Goal: Transaction & Acquisition: Purchase product/service

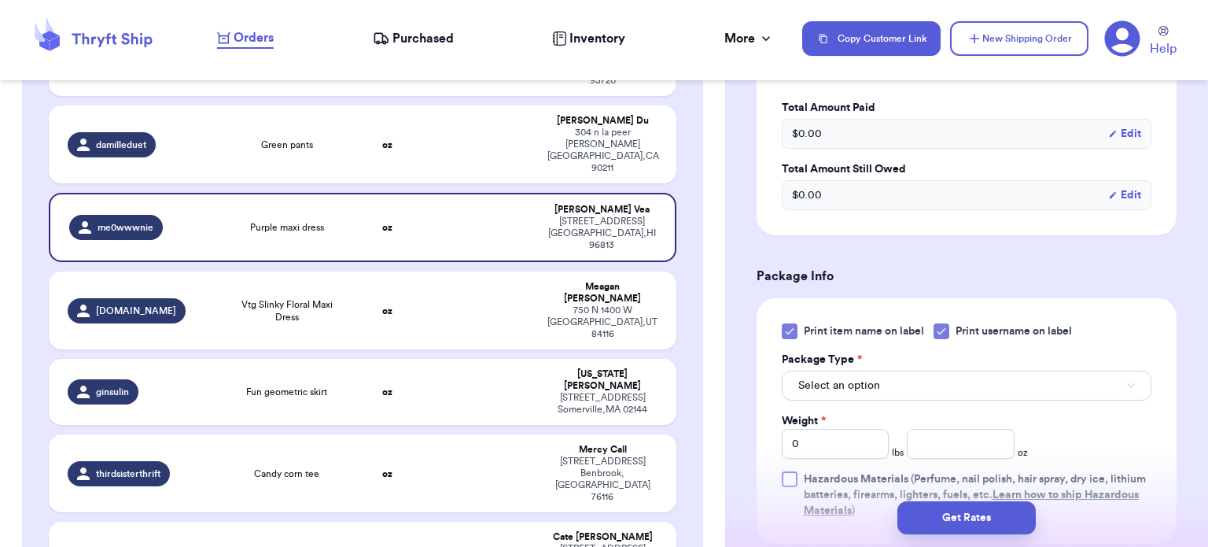
scroll to position [579, 0]
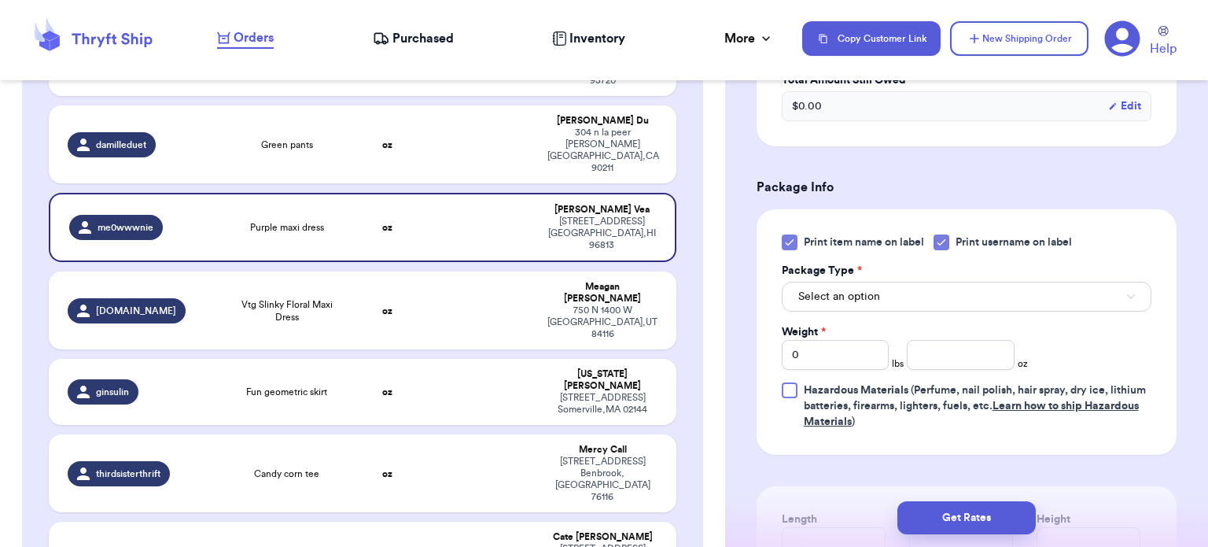
click at [791, 241] on icon at bounding box center [789, 242] width 13 height 13
click at [0, 0] on input "Print item name on label" at bounding box center [0, 0] width 0 height 0
click at [887, 286] on button "Select an option" at bounding box center [967, 297] width 370 height 30
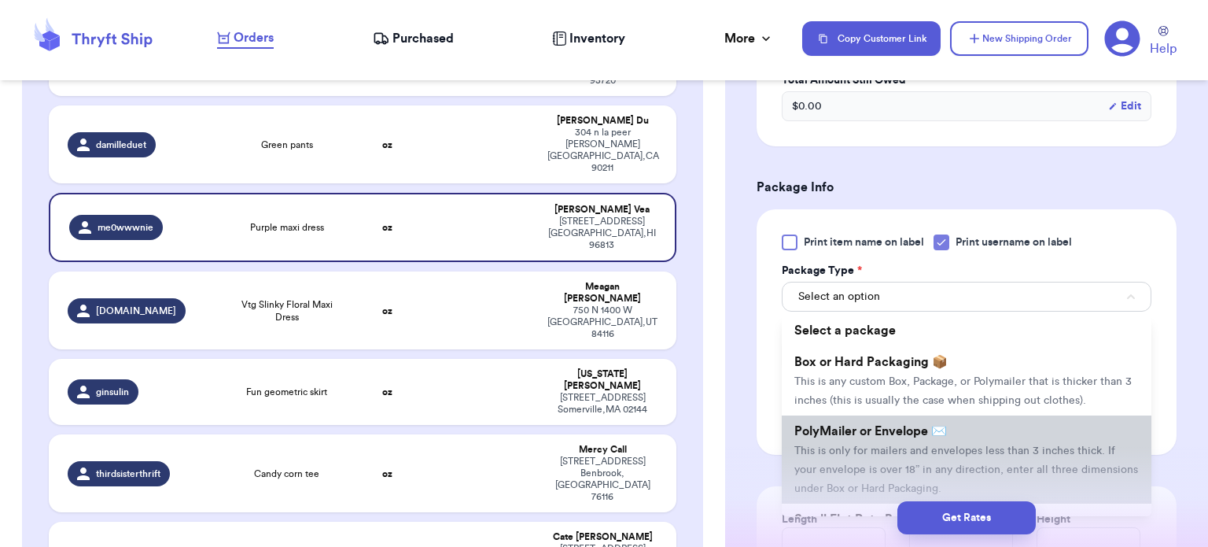
click at [908, 456] on li "PolyMailer or Envelope ✉️ This is only for mailers and envelopes less than 3 in…" at bounding box center [967, 459] width 370 height 88
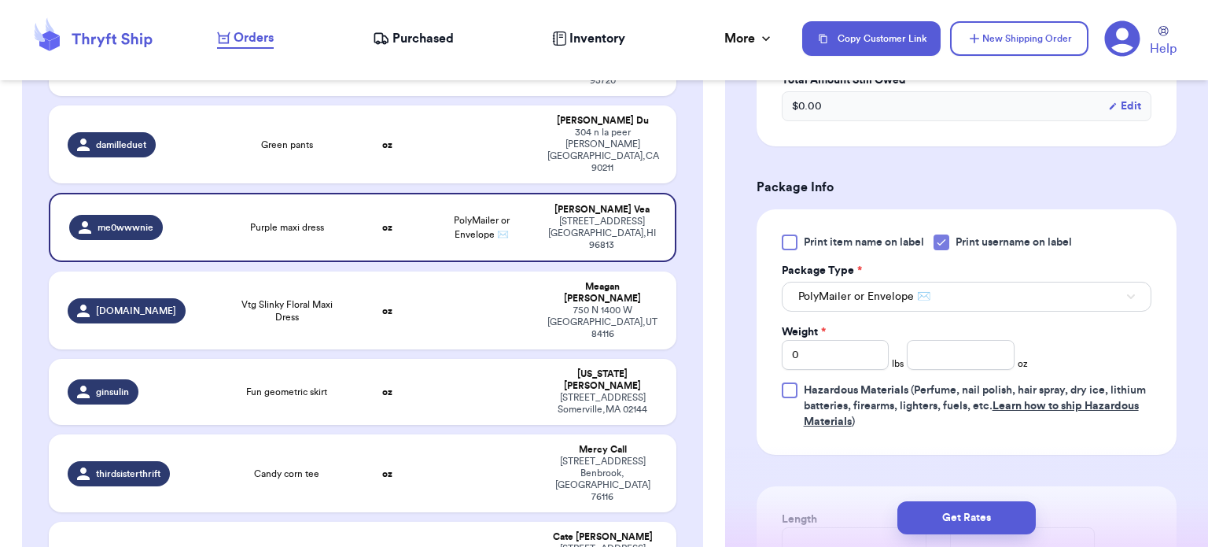
drag, startPoint x: 1195, startPoint y: 358, endPoint x: 1205, endPoint y: 398, distance: 41.2
click at [1205, 398] on div "Shipping Information Delete Label Customer Info Instagram Handle: me0wwwnie Nam…" at bounding box center [966, 273] width 483 height 547
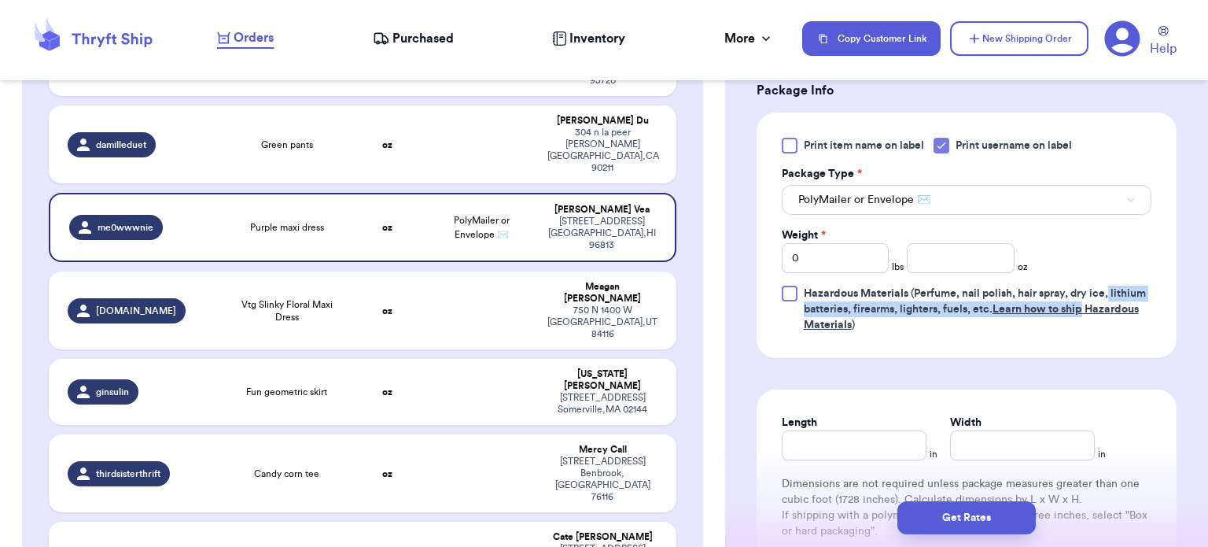
scroll to position [695, 0]
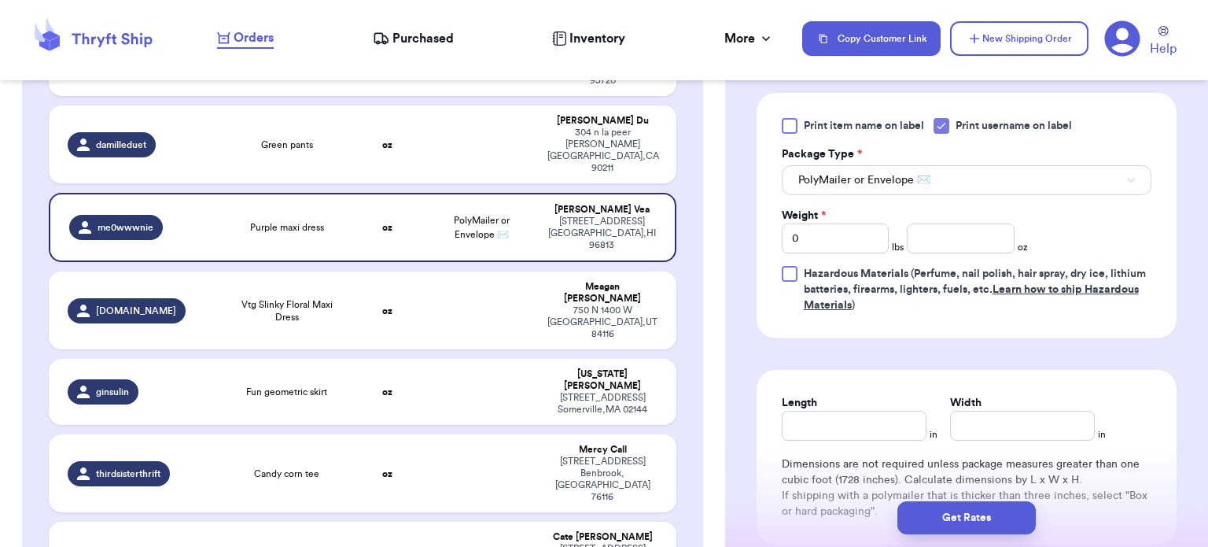
click at [1186, 324] on div "Shipping Information Delete Label Customer Info Instagram Handle: me0wwwnie Nam…" at bounding box center [966, 67] width 483 height 1337
click at [933, 242] on input "number" at bounding box center [961, 238] width 108 height 30
type input "11"
click at [880, 411] on input "Length" at bounding box center [854, 426] width 145 height 30
type input "12"
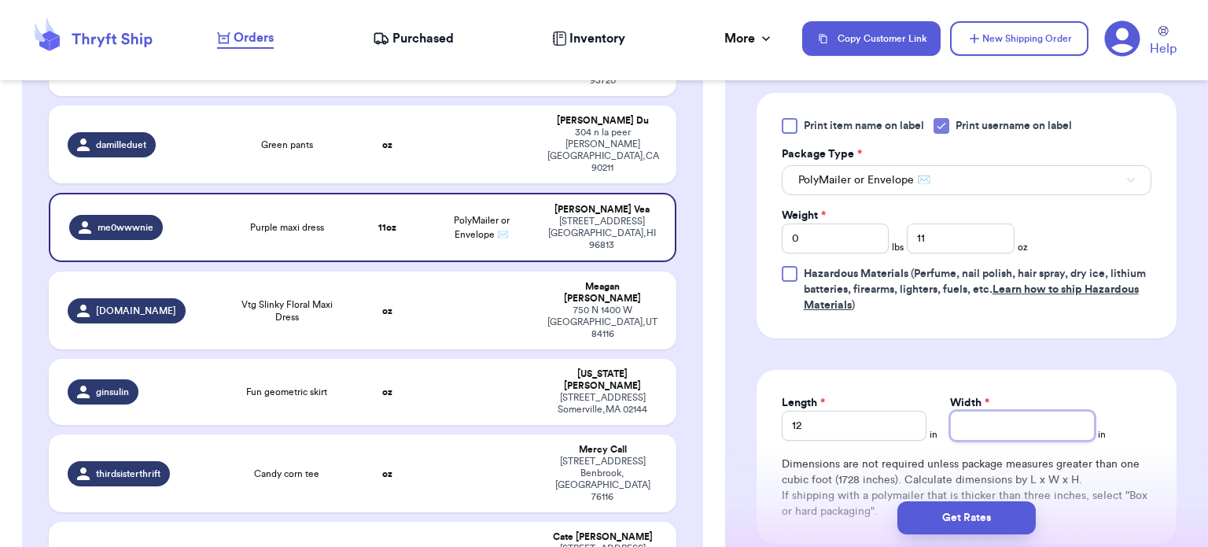
click at [1007, 431] on input "Width *" at bounding box center [1022, 426] width 145 height 30
type input "10"
click at [967, 518] on button "Get Rates" at bounding box center [966, 517] width 138 height 33
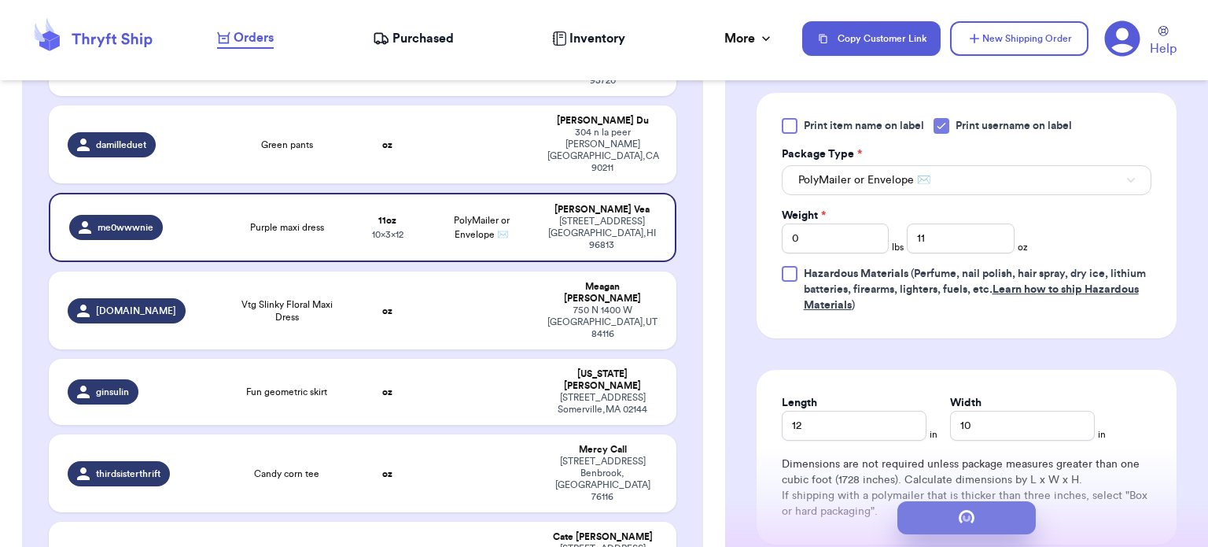
scroll to position [0, 0]
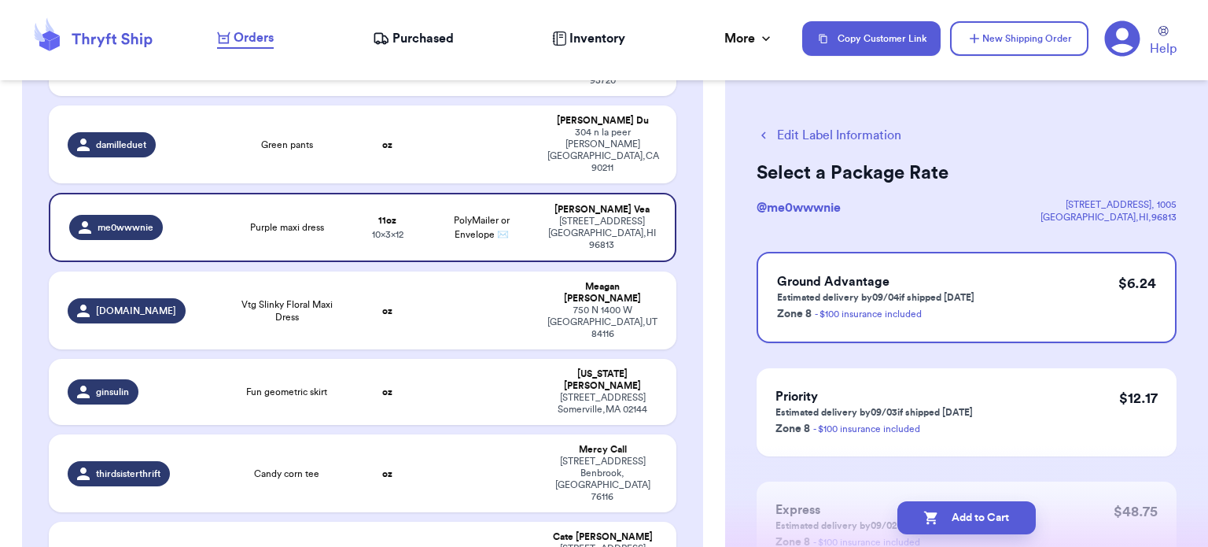
click at [967, 518] on button "Add to Cart" at bounding box center [966, 517] width 138 height 33
checkbox input "true"
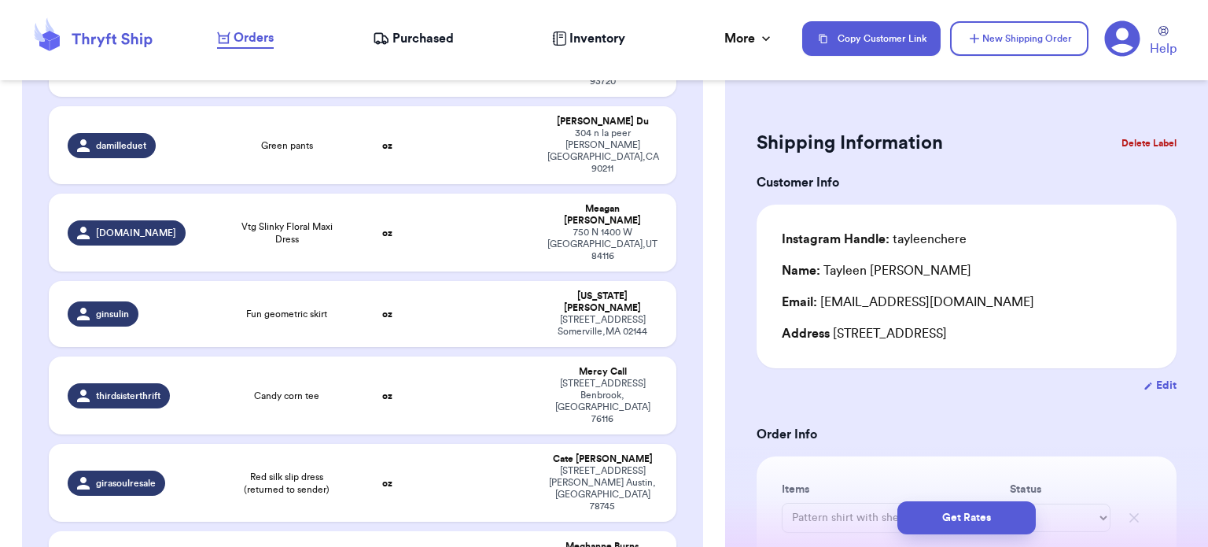
type input "Pumpkin Long Sleeve"
type input "They Did The Mash T Shirt"
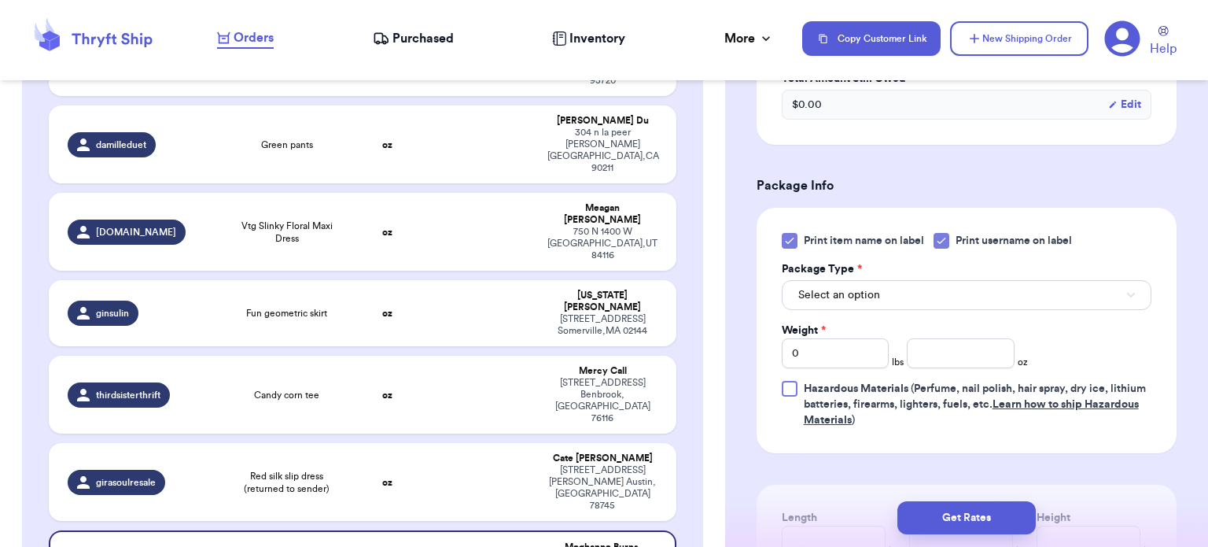
scroll to position [749, 0]
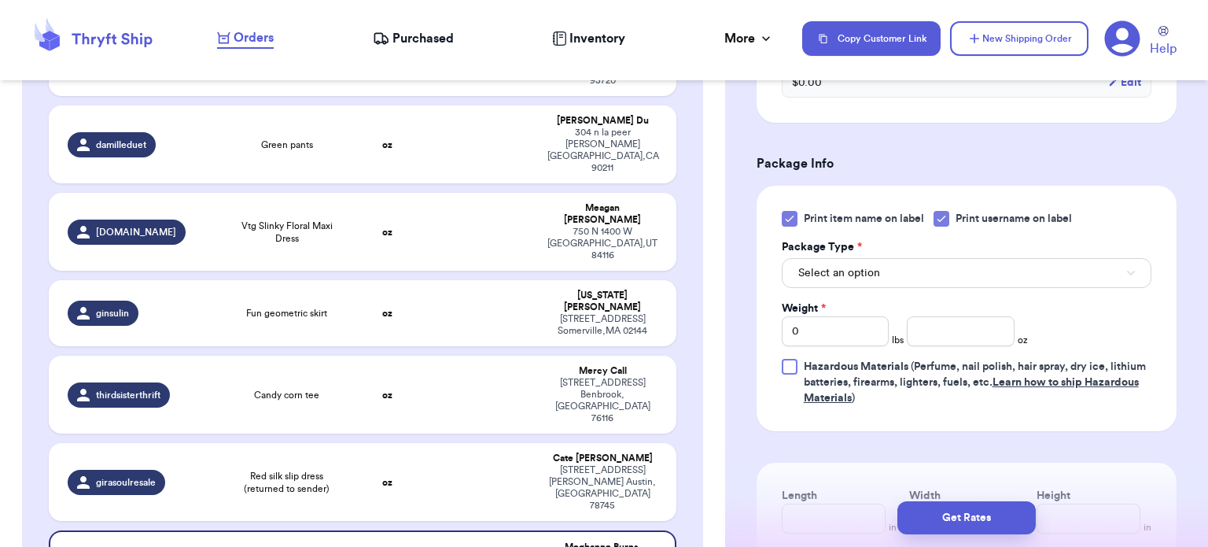
click at [788, 217] on icon at bounding box center [789, 218] width 13 height 13
click at [0, 0] on input "Print item name on label" at bounding box center [0, 0] width 0 height 0
click at [958, 267] on button "Select an option" at bounding box center [967, 273] width 370 height 30
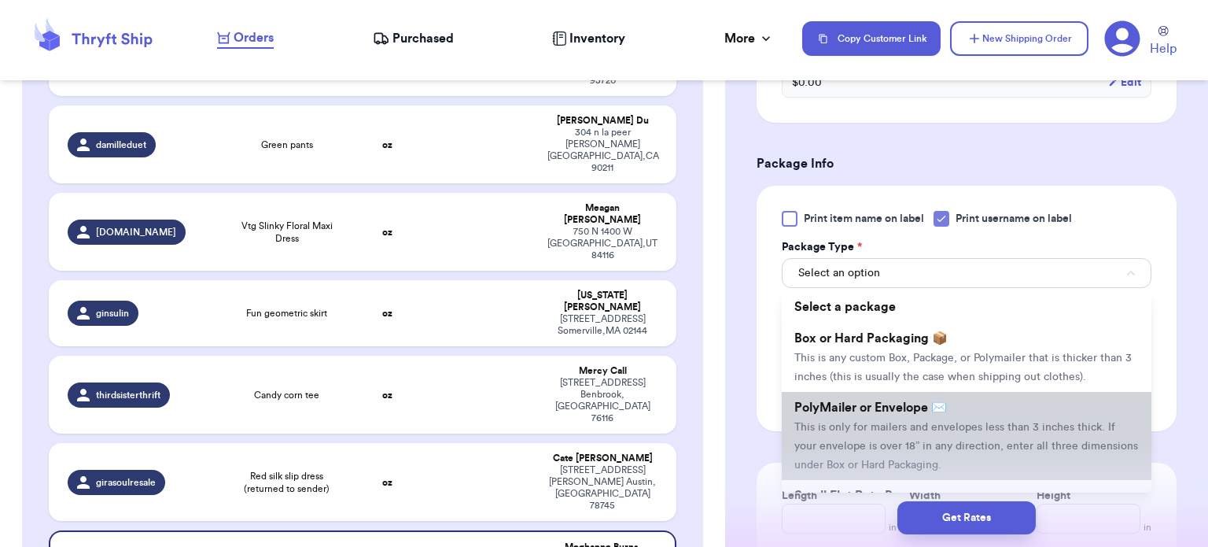
click at [955, 406] on li "PolyMailer or Envelope ✉️ This is only for mailers and envelopes less than 3 in…" at bounding box center [967, 436] width 370 height 88
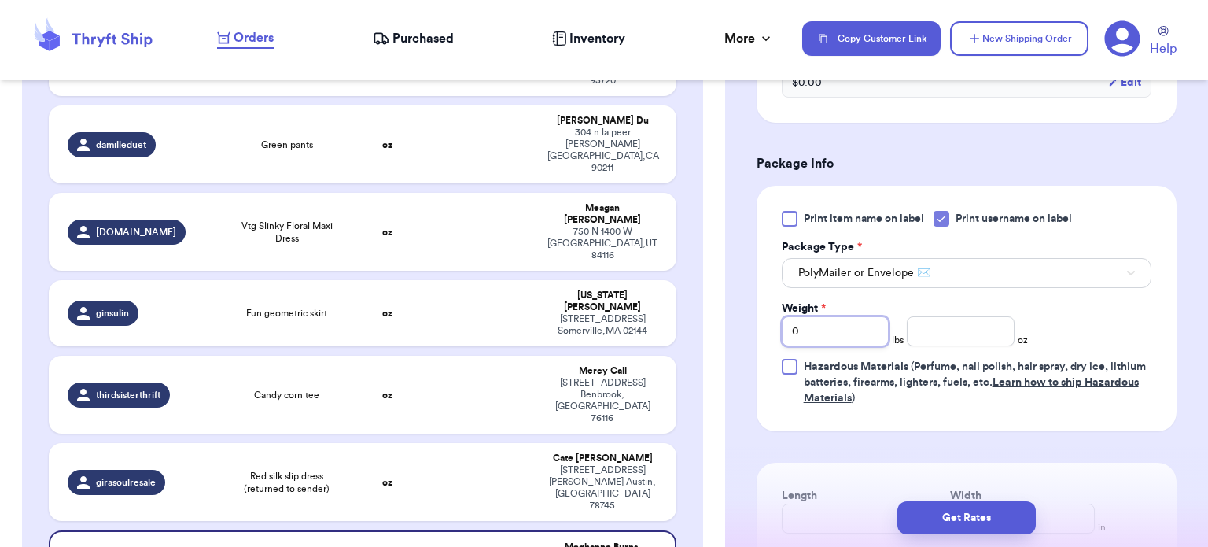
click at [837, 331] on input "0" at bounding box center [836, 331] width 108 height 30
type input "3"
click at [924, 330] on input "number" at bounding box center [961, 331] width 108 height 30
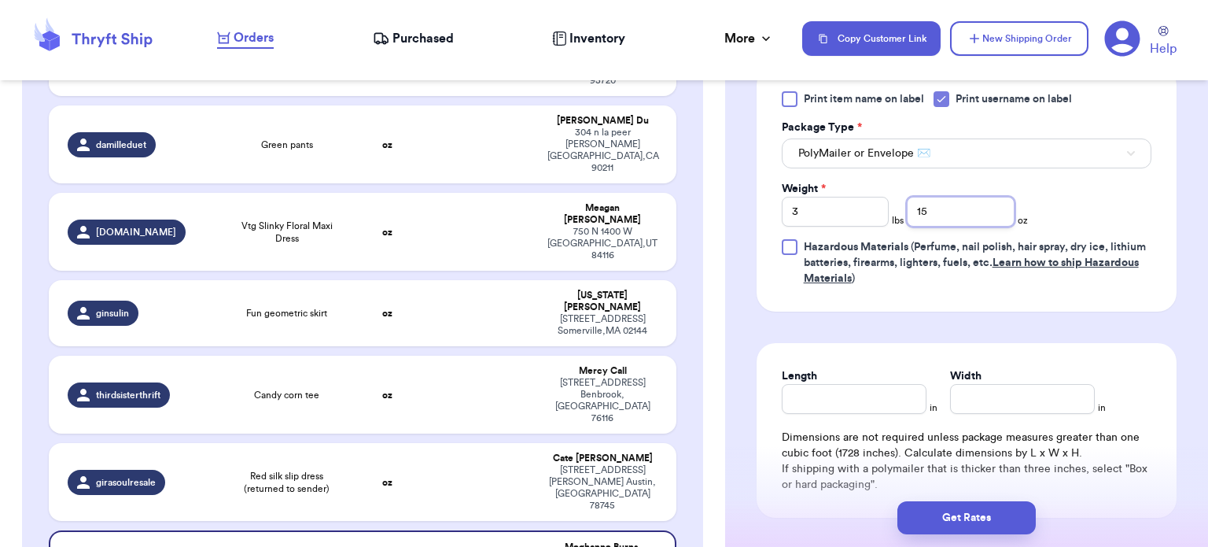
scroll to position [887, 0]
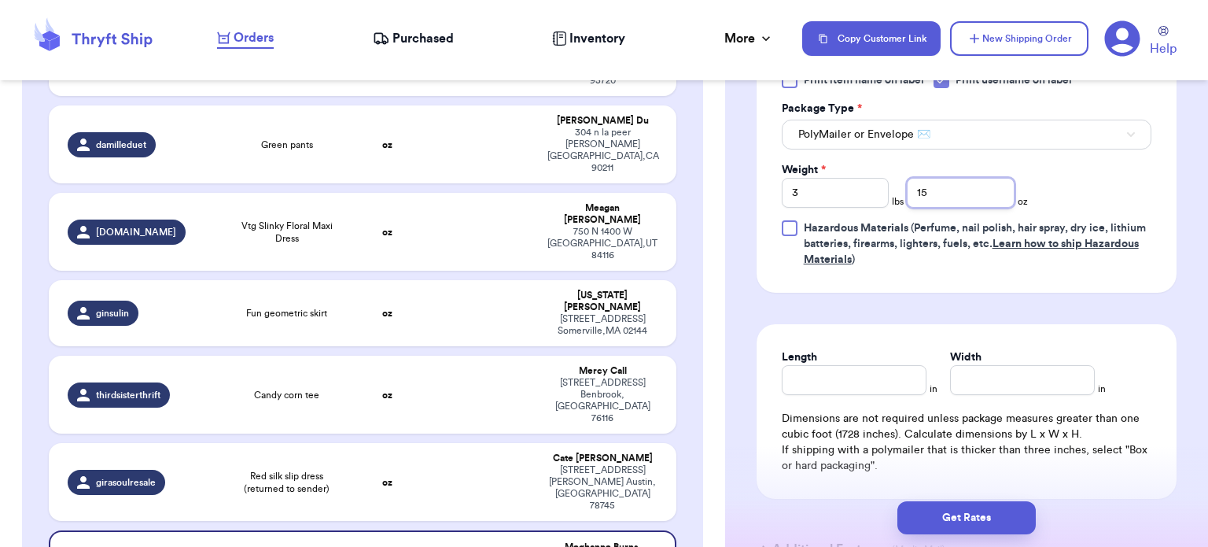
type input "15"
click at [865, 372] on input "Length" at bounding box center [854, 380] width 145 height 30
type input "16"
click at [1040, 374] on input "Width *" at bounding box center [1022, 380] width 145 height 30
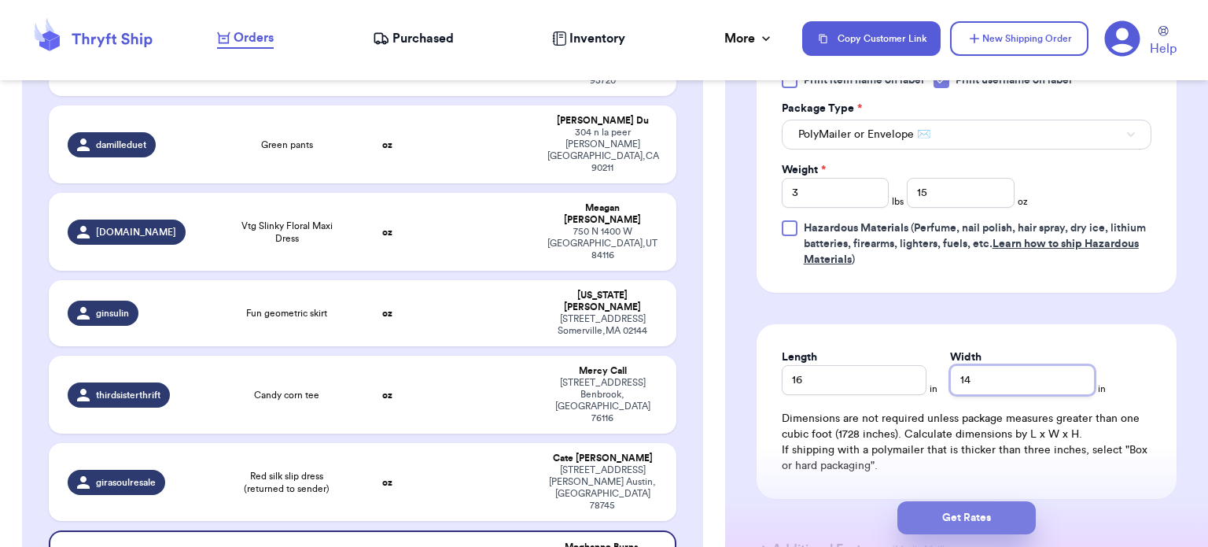
type input "14"
click at [985, 518] on button "Get Rates" at bounding box center [966, 517] width 138 height 33
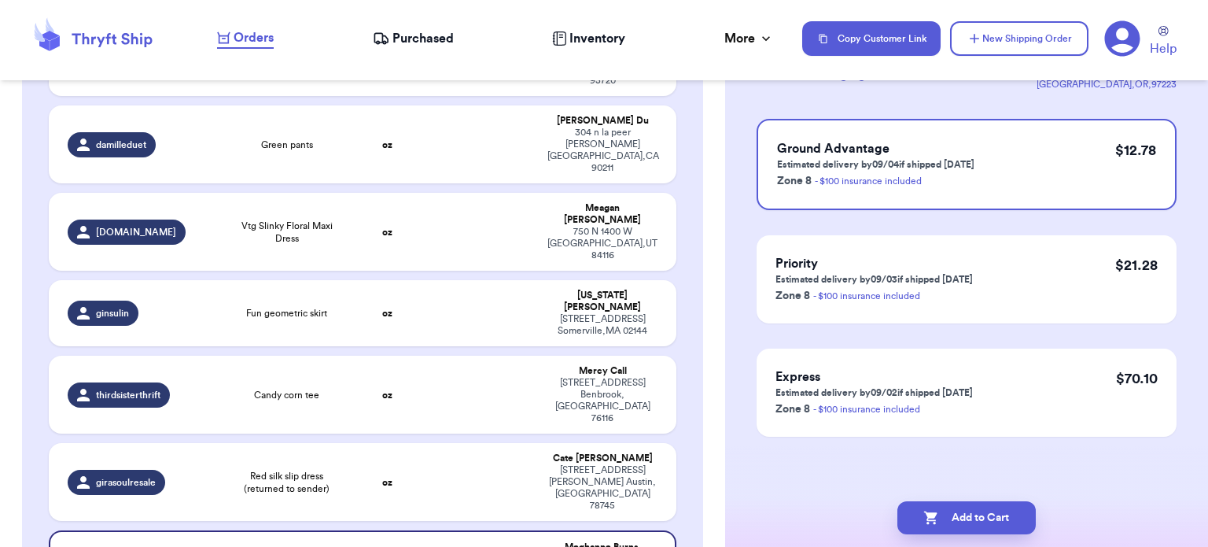
scroll to position [0, 0]
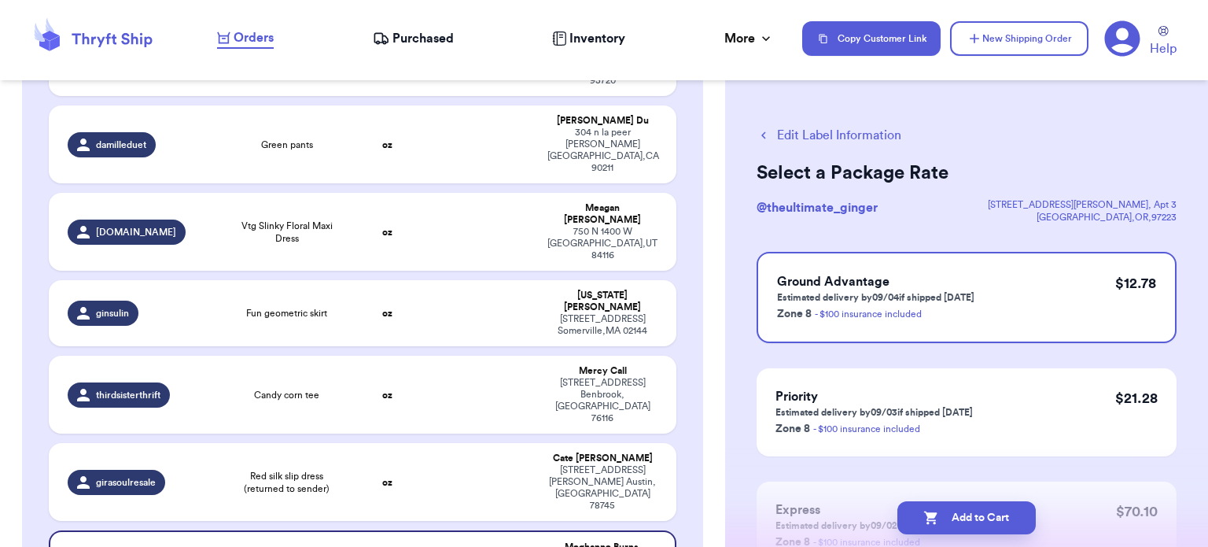
click at [985, 518] on button "Add to Cart" at bounding box center [966, 517] width 138 height 33
checkbox input "true"
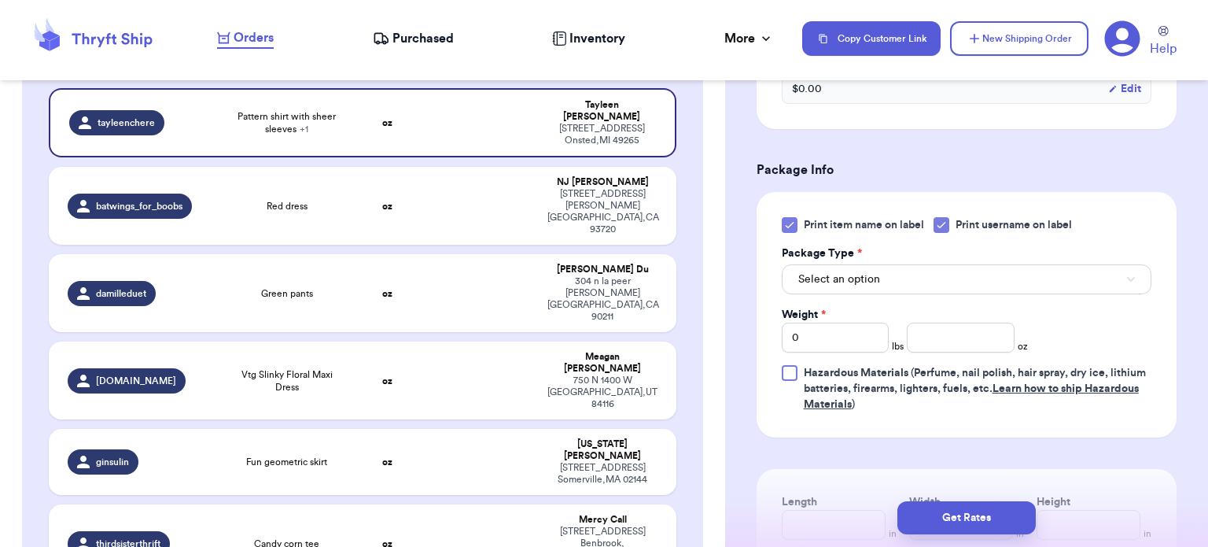
scroll to position [650, 0]
click at [780, 221] on div "Print item name on label Print username on label Package Type * Select an optio…" at bounding box center [967, 312] width 420 height 245
click at [788, 221] on icon at bounding box center [789, 223] width 13 height 13
click at [0, 0] on input "Print item name on label" at bounding box center [0, 0] width 0 height 0
click at [838, 278] on span "Select an option" at bounding box center [839, 278] width 82 height 16
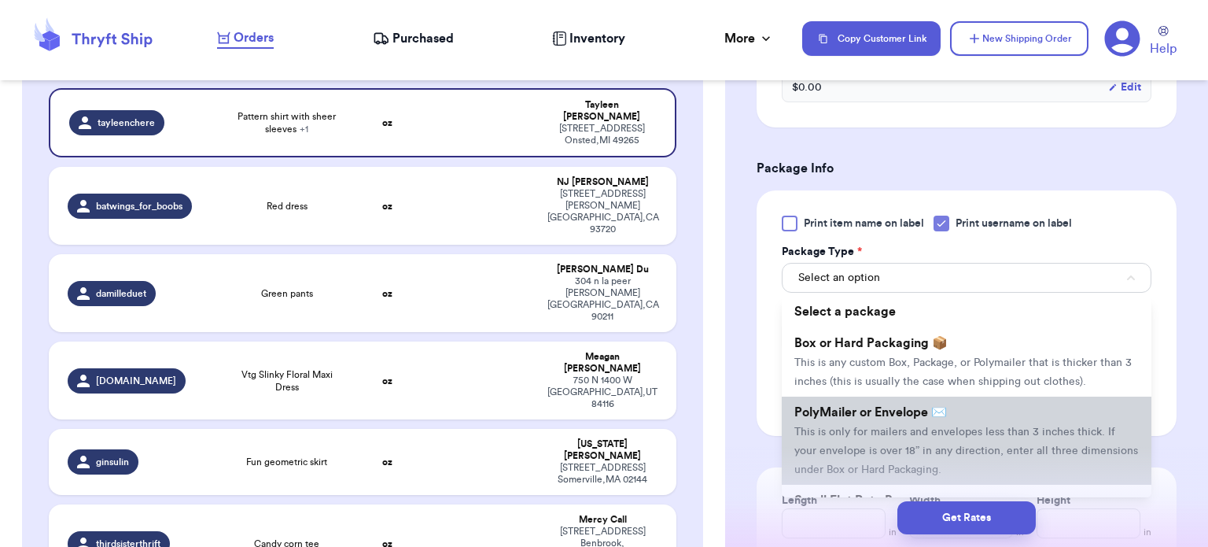
click at [880, 418] on li "PolyMailer or Envelope ✉️ This is only for mailers and envelopes less than 3 in…" at bounding box center [967, 440] width 370 height 88
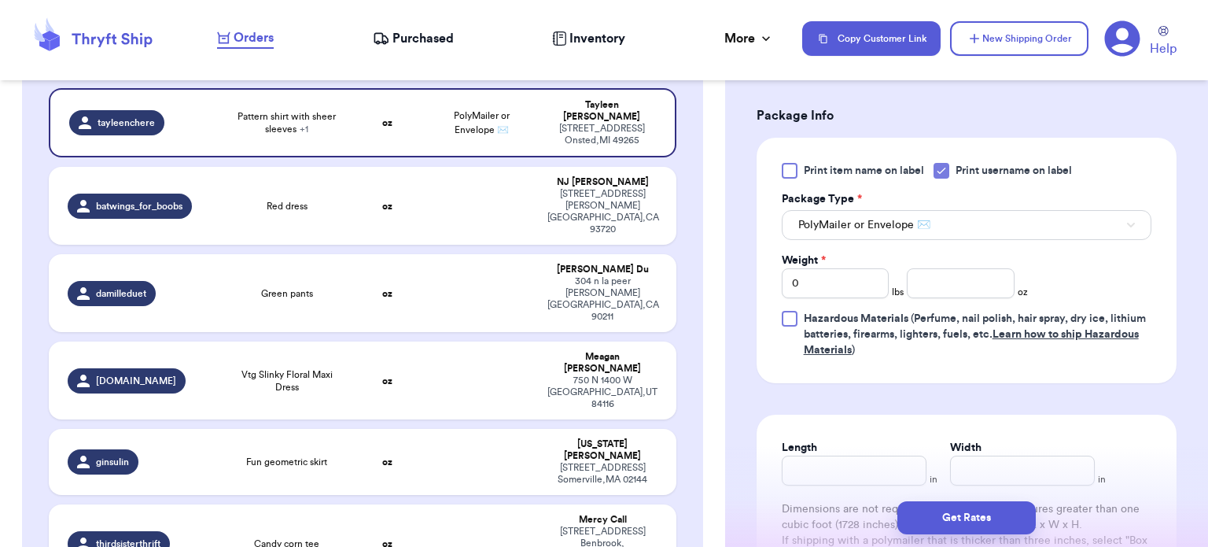
scroll to position [705, 0]
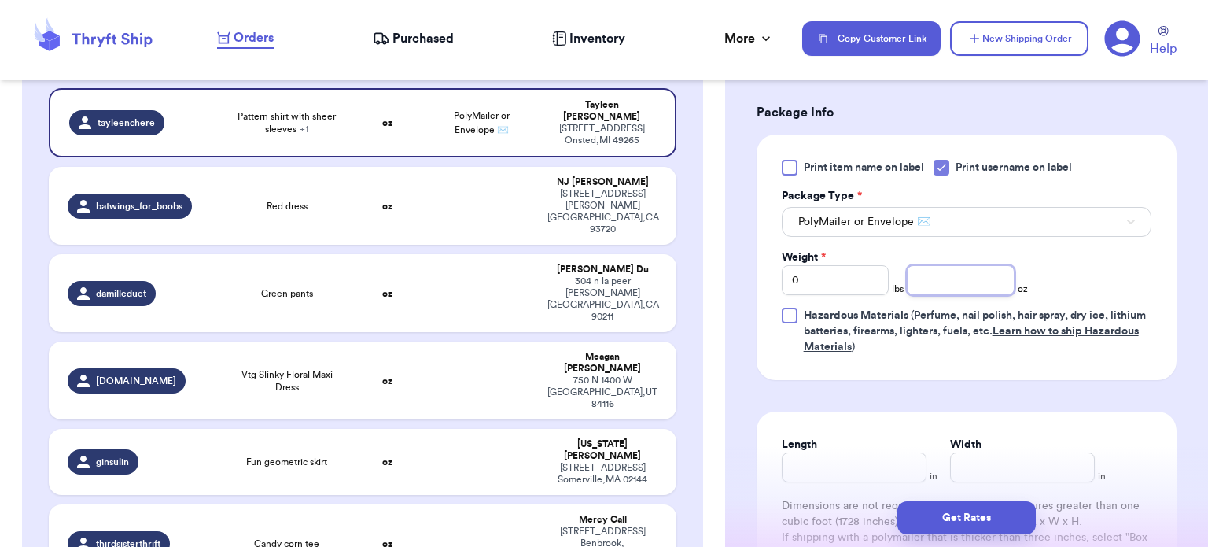
click at [953, 279] on input "number" at bounding box center [961, 280] width 108 height 30
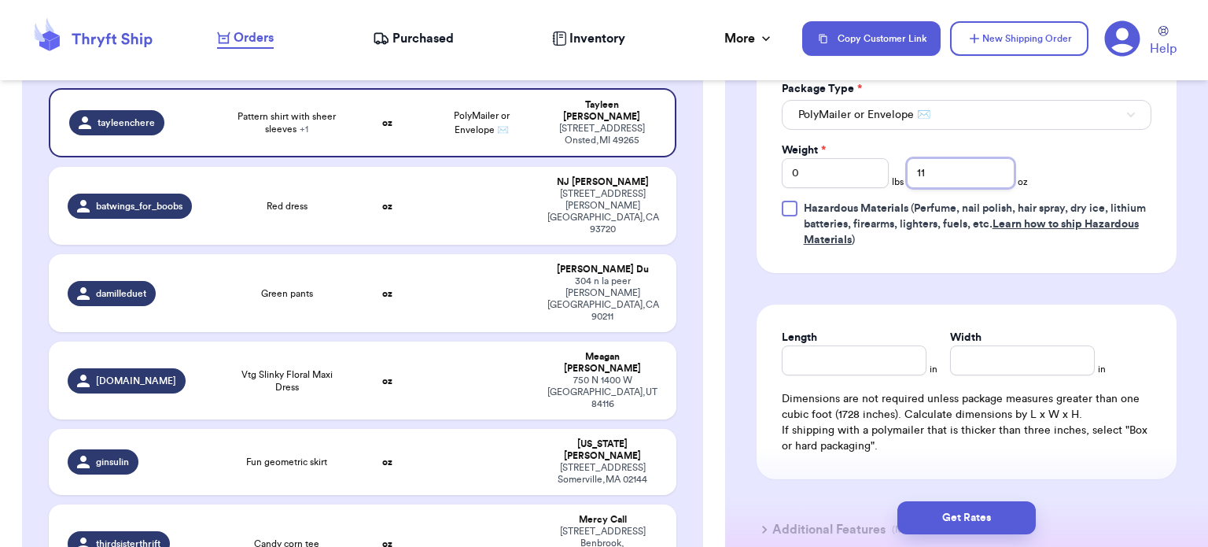
scroll to position [867, 0]
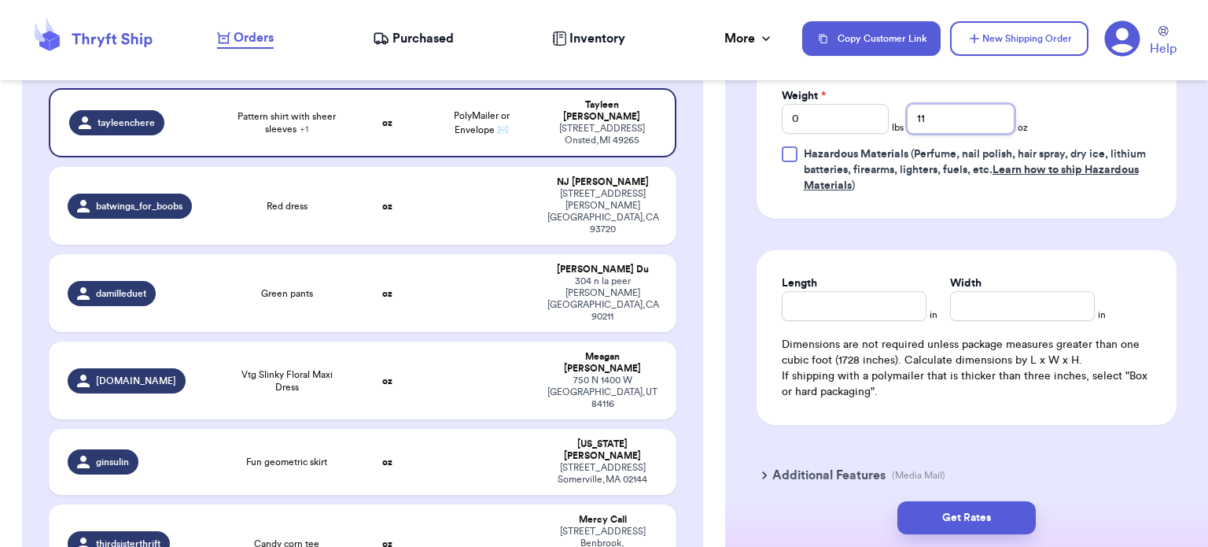
type input "11"
click at [820, 304] on input "Length" at bounding box center [854, 306] width 145 height 30
type input "10"
click at [978, 307] on input "Width *" at bounding box center [1022, 306] width 145 height 30
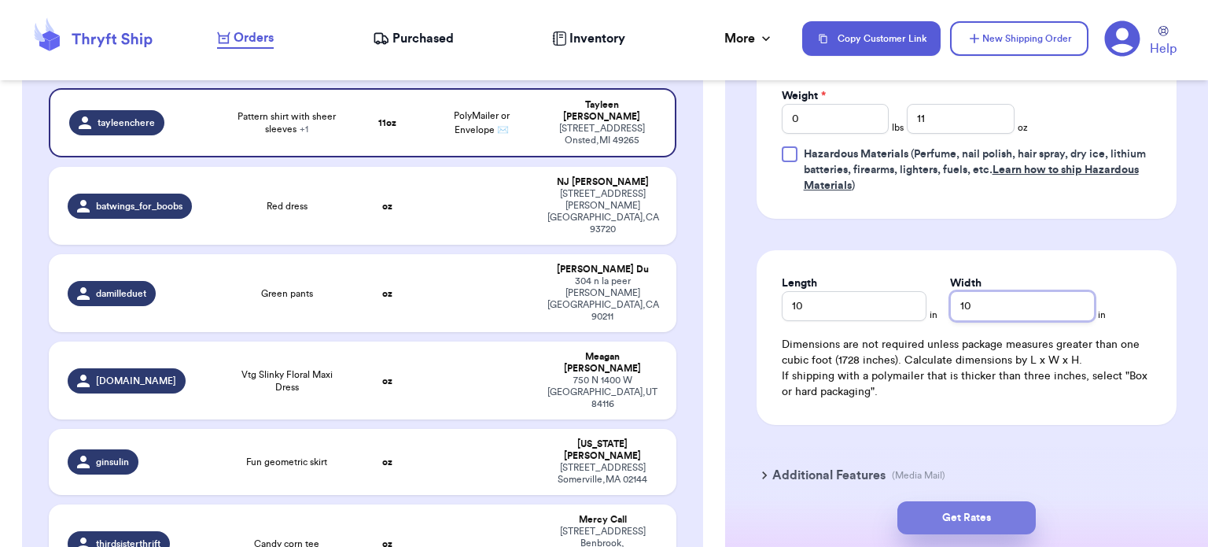
type input "10"
click at [948, 518] on button "Get Rates" at bounding box center [966, 517] width 138 height 33
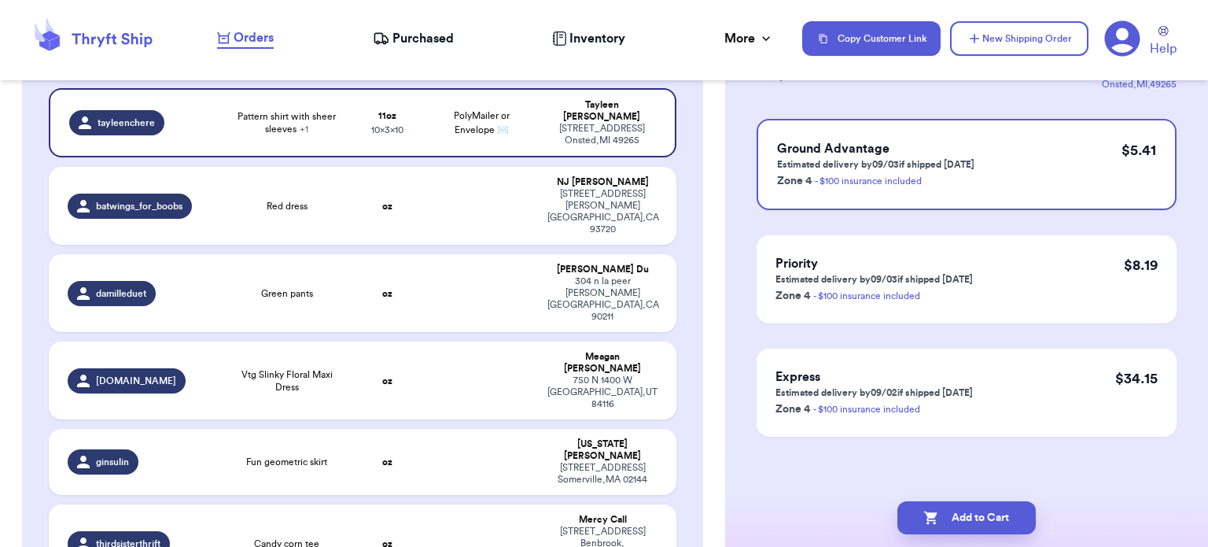
scroll to position [0, 0]
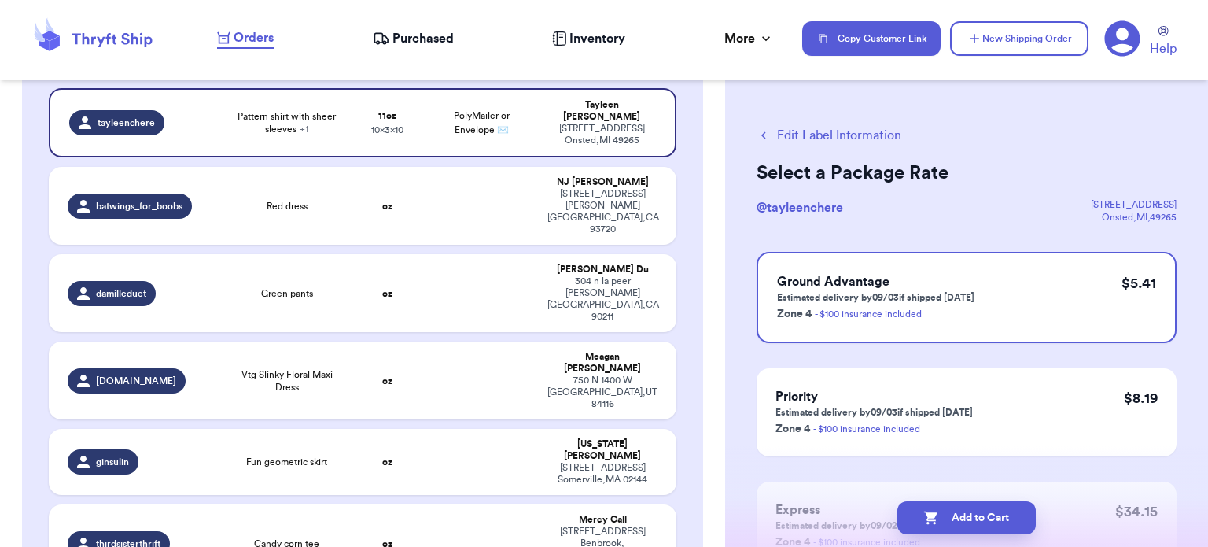
click at [948, 518] on button "Add to Cart" at bounding box center [966, 517] width 138 height 33
checkbox input "true"
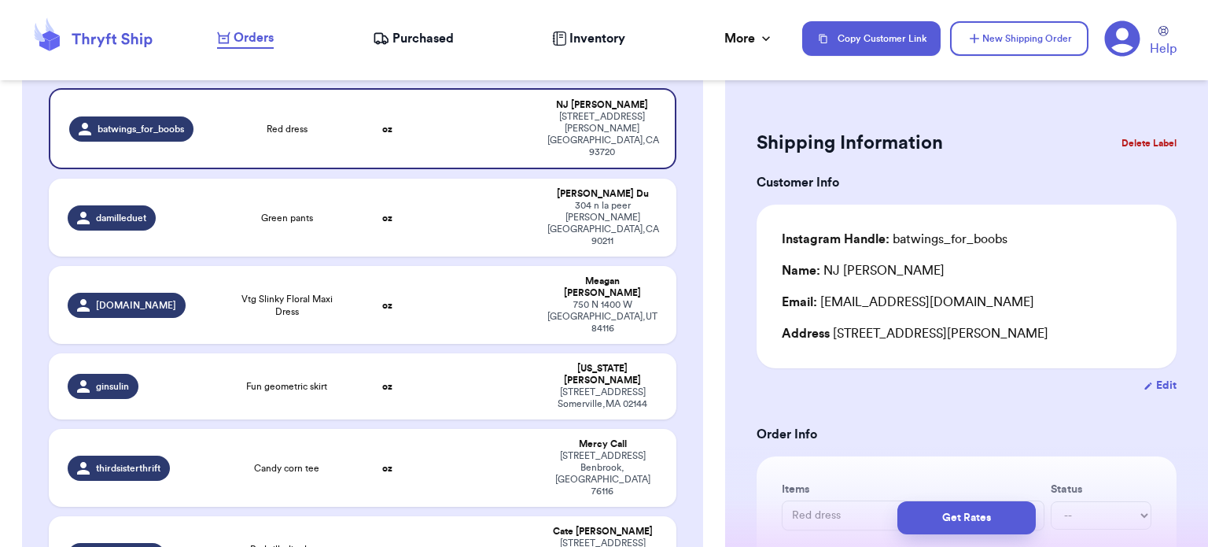
drag, startPoint x: 948, startPoint y: 518, endPoint x: 1089, endPoint y: 403, distance: 181.7
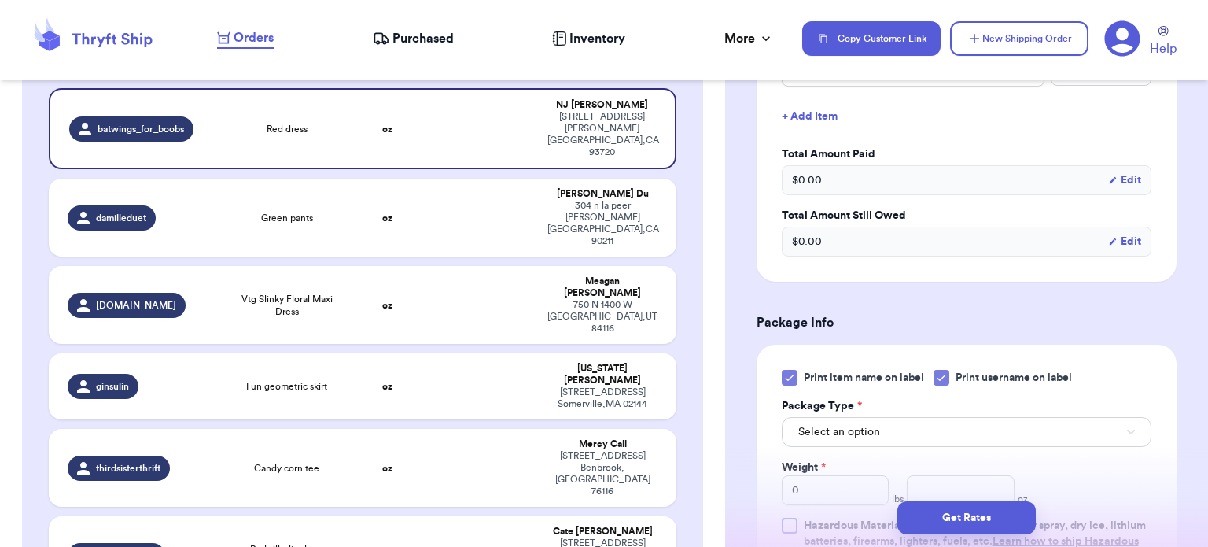
scroll to position [476, 0]
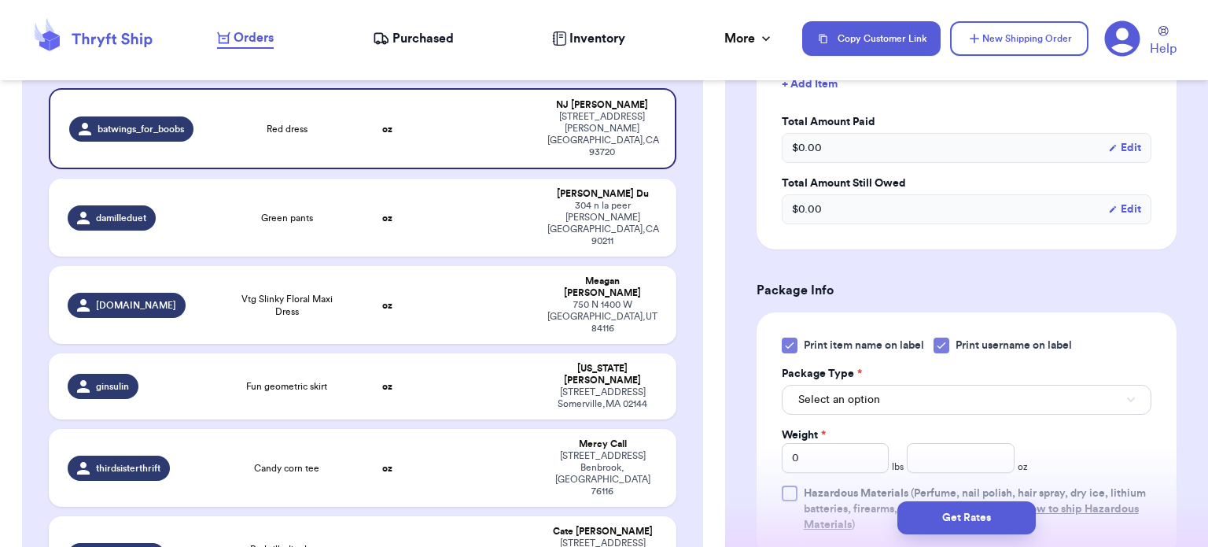
click at [776, 337] on div "Print item name on label Print username on label Package Type * Select an optio…" at bounding box center [967, 434] width 420 height 245
click at [795, 345] on div at bounding box center [790, 345] width 16 height 16
click at [0, 0] on input "Print item name on label" at bounding box center [0, 0] width 0 height 0
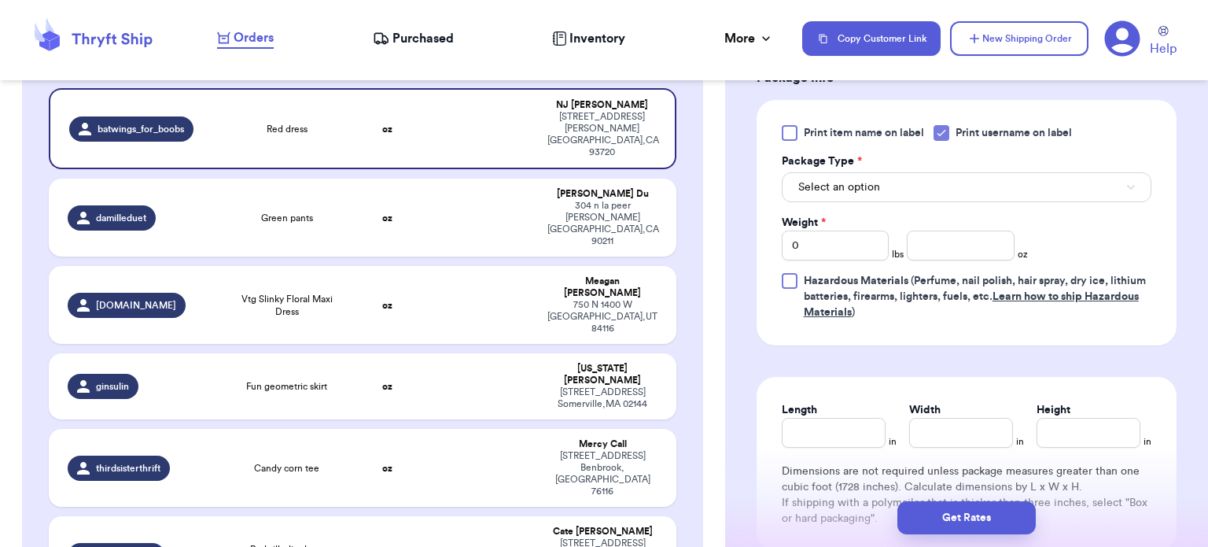
scroll to position [705, 0]
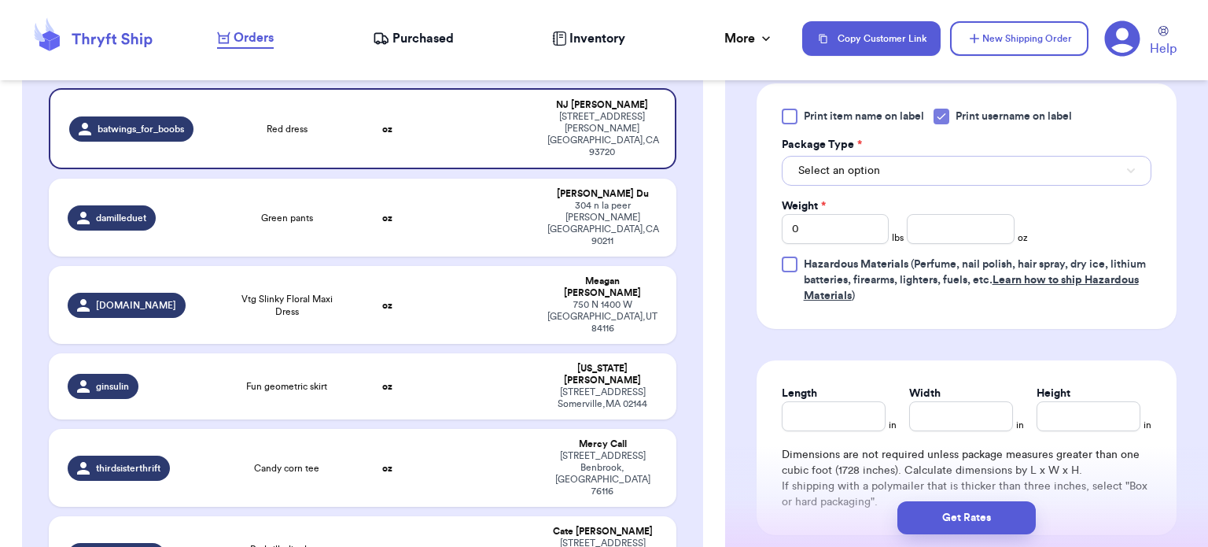
click at [975, 180] on button "Select an option" at bounding box center [967, 171] width 370 height 30
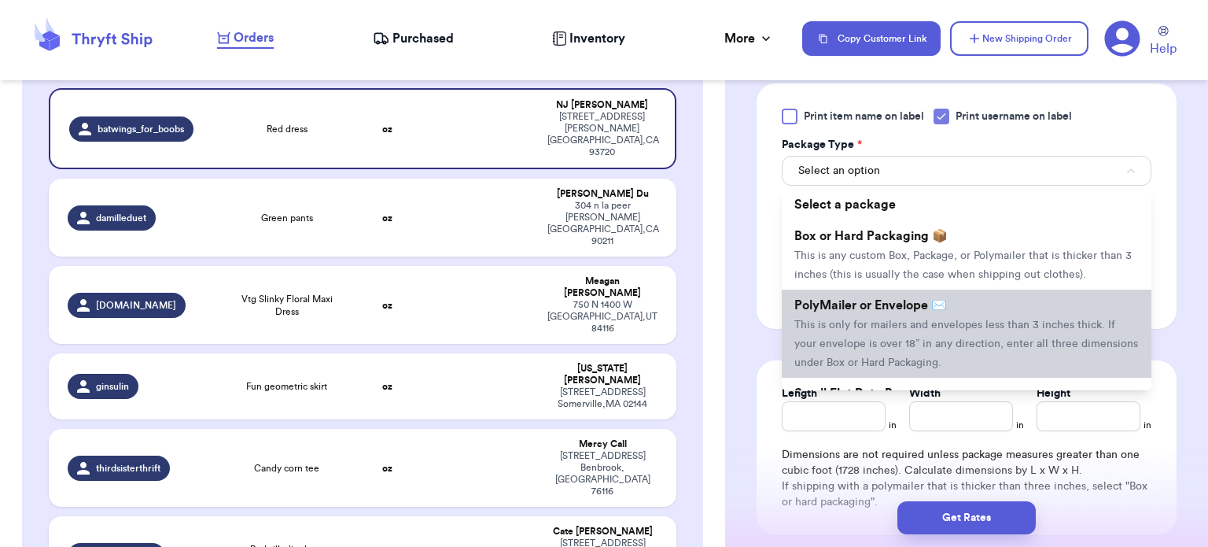
click at [929, 307] on span "PolyMailer or Envelope ✉️" at bounding box center [870, 305] width 153 height 13
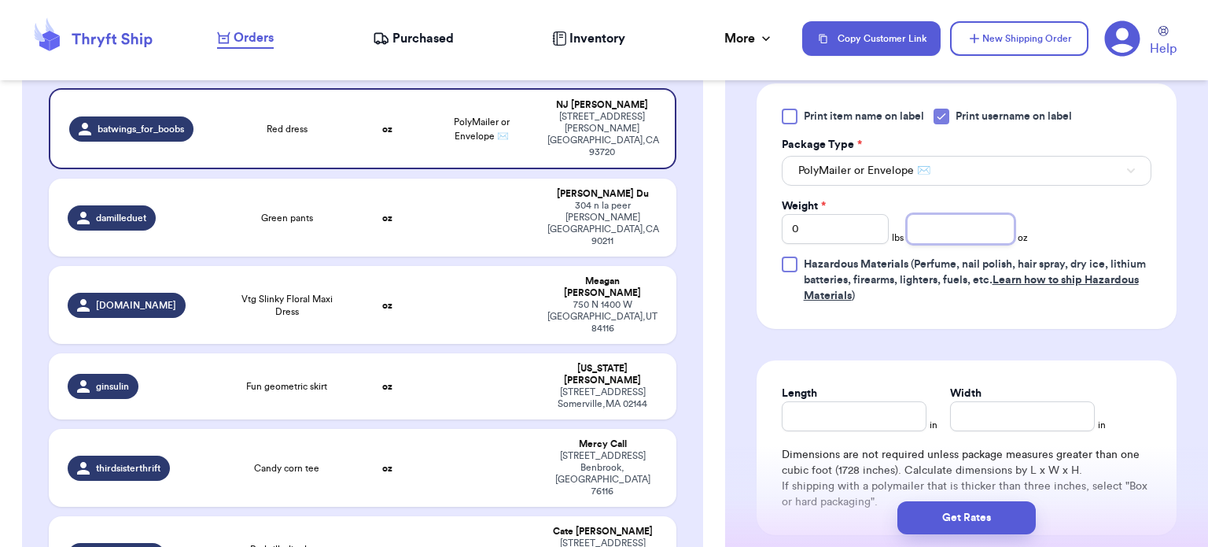
click at [977, 237] on input "number" at bounding box center [961, 229] width 108 height 30
type input "9"
click at [815, 418] on input "Length" at bounding box center [854, 416] width 145 height 30
type input "10"
click at [966, 418] on input "Width *" at bounding box center [1022, 416] width 145 height 30
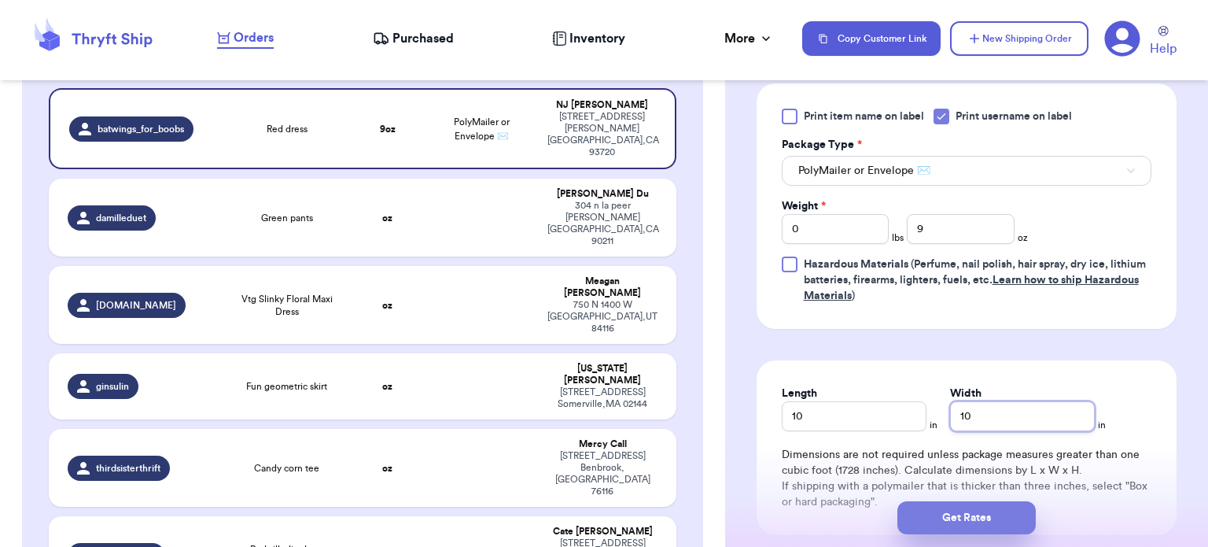
type input "10"
click at [986, 517] on button "Get Rates" at bounding box center [966, 517] width 138 height 33
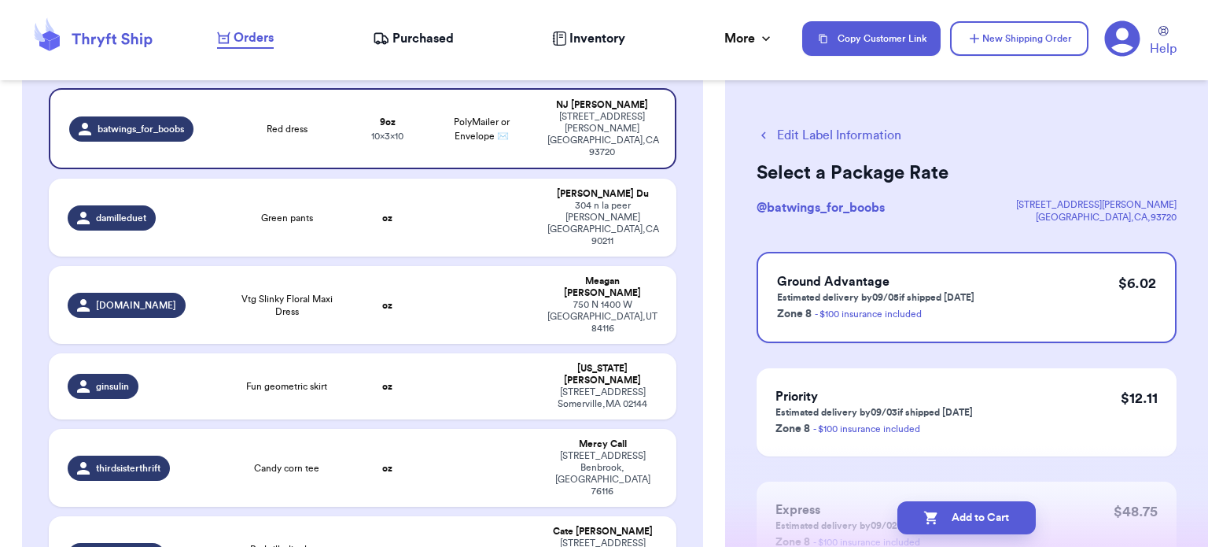
click at [986, 517] on button "Add to Cart" at bounding box center [966, 517] width 138 height 33
checkbox input "true"
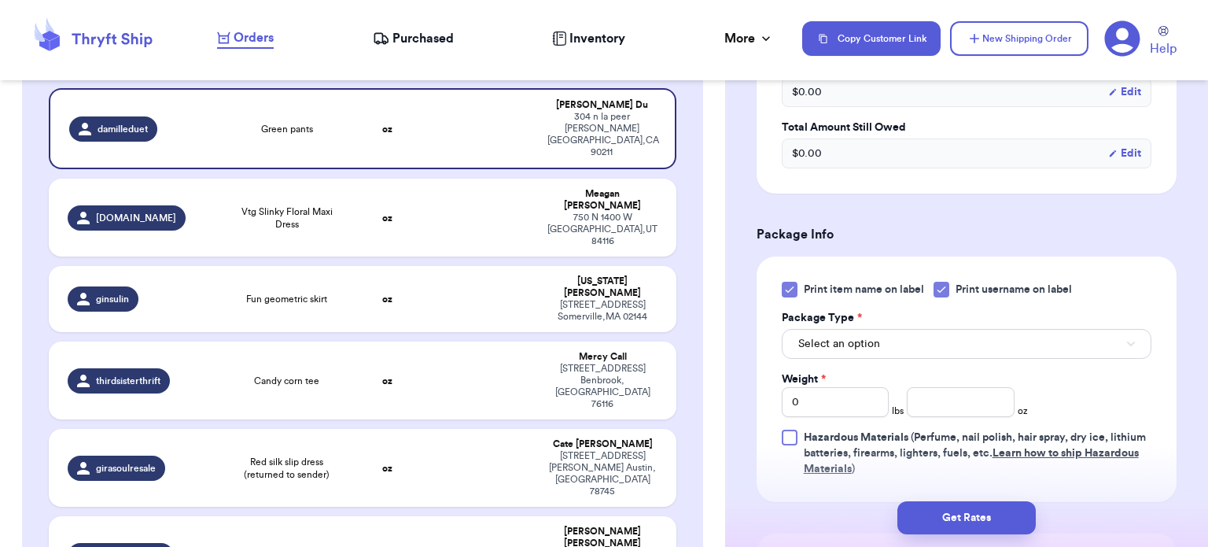
scroll to position [572, 0]
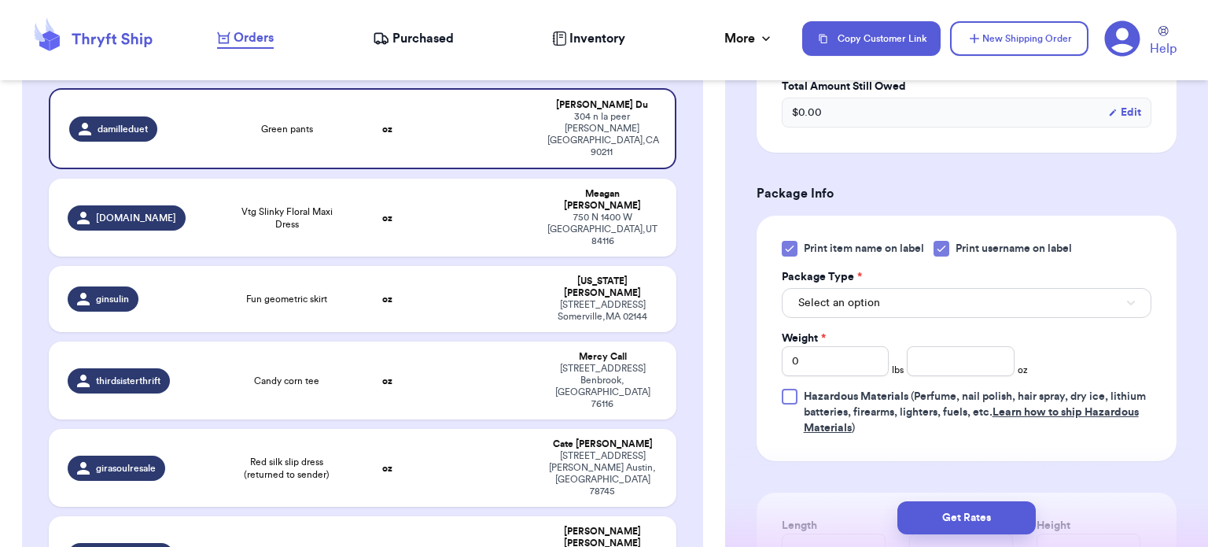
click at [792, 246] on icon at bounding box center [789, 249] width 7 height 6
click at [0, 0] on input "Print item name on label" at bounding box center [0, 0] width 0 height 0
click at [936, 290] on button "Select an option" at bounding box center [967, 303] width 370 height 30
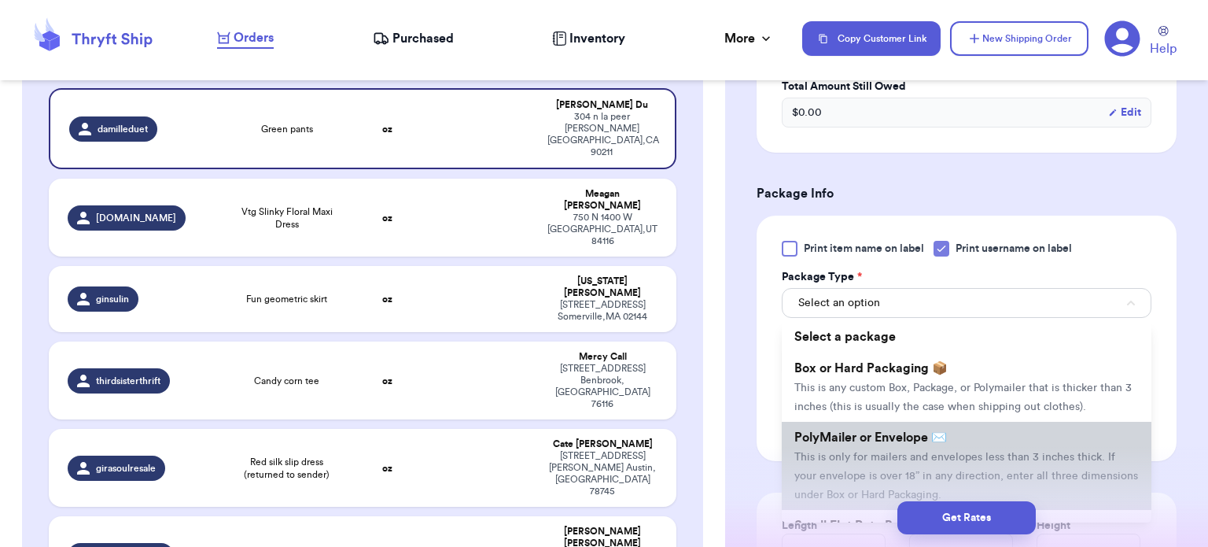
click at [969, 443] on li "PolyMailer or Envelope ✉️ This is only for mailers and envelopes less than 3 in…" at bounding box center [967, 466] width 370 height 88
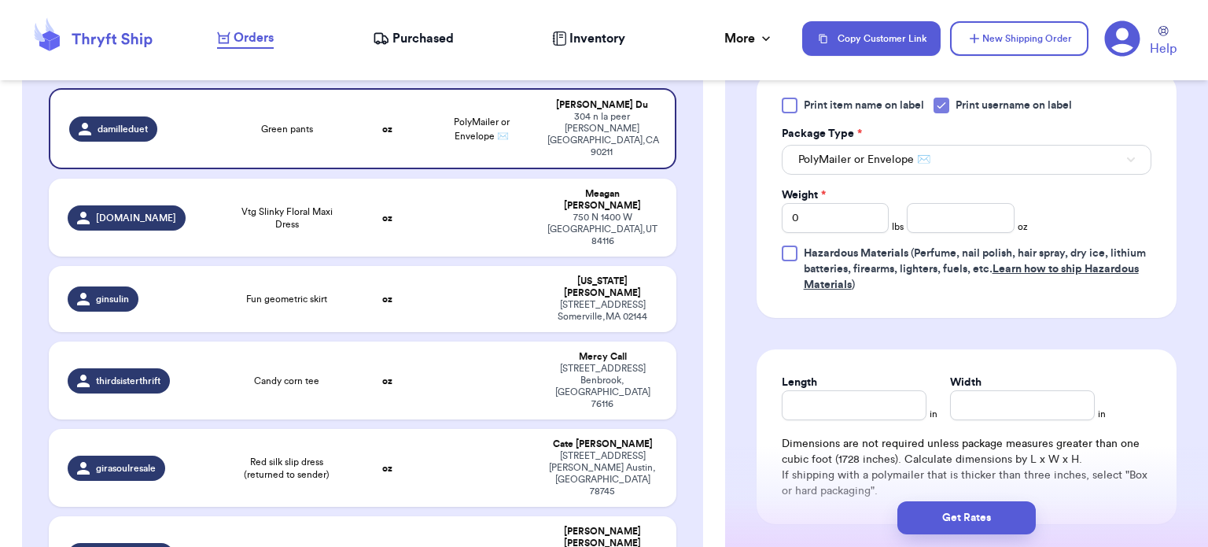
scroll to position [720, 0]
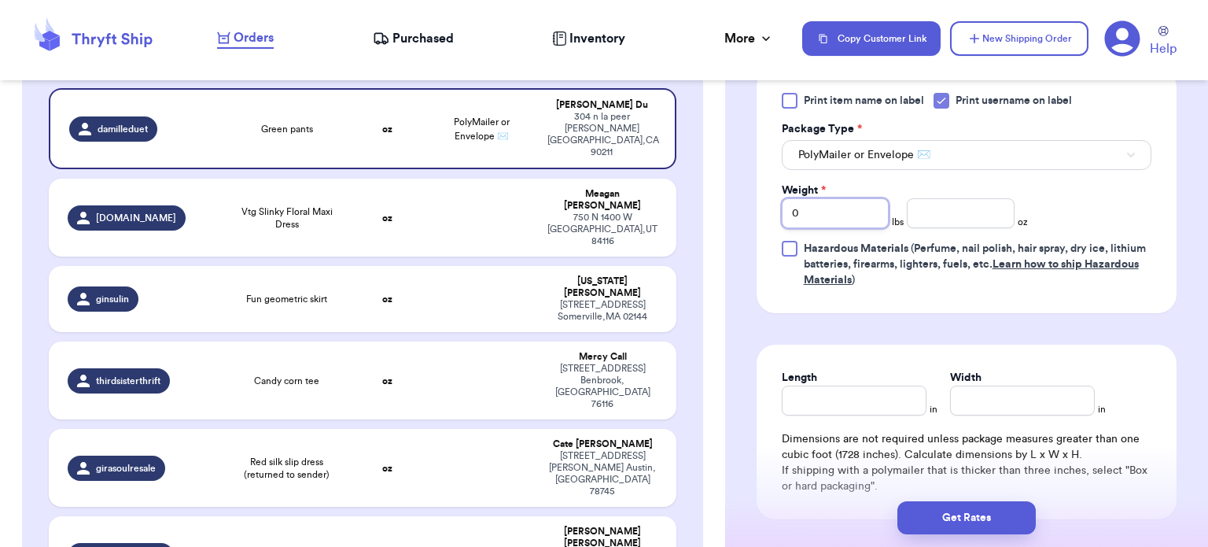
click at [846, 216] on input "0" at bounding box center [836, 213] width 108 height 30
type input "1"
click at [969, 216] on input "number" at bounding box center [961, 213] width 108 height 30
type input "1"
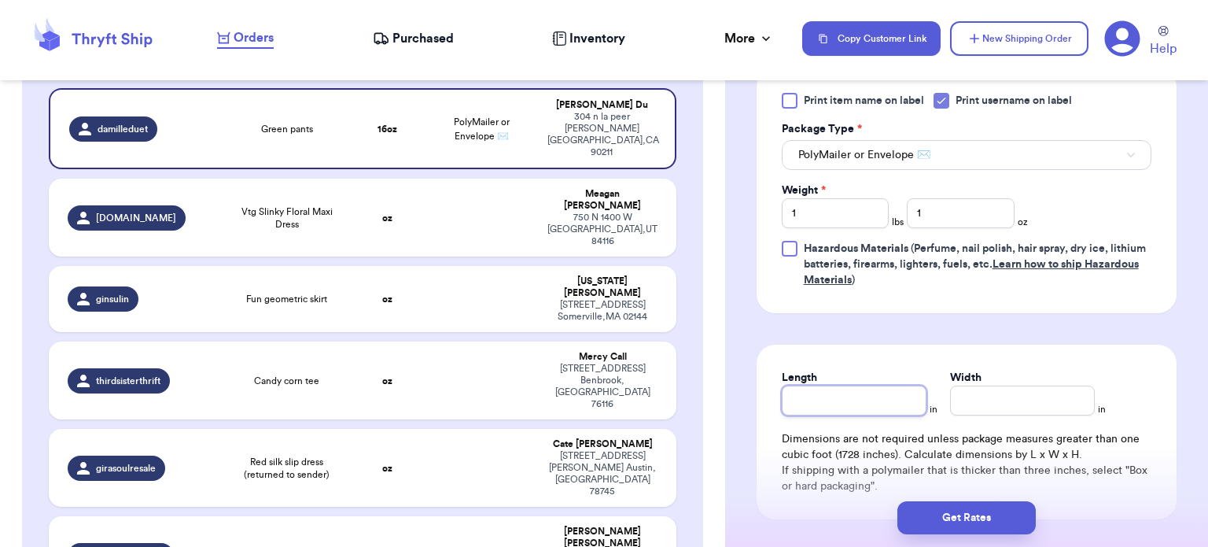
click at [829, 400] on input "Length" at bounding box center [854, 400] width 145 height 30
type input "10"
click at [950, 396] on input "Width *" at bounding box center [1022, 400] width 145 height 30
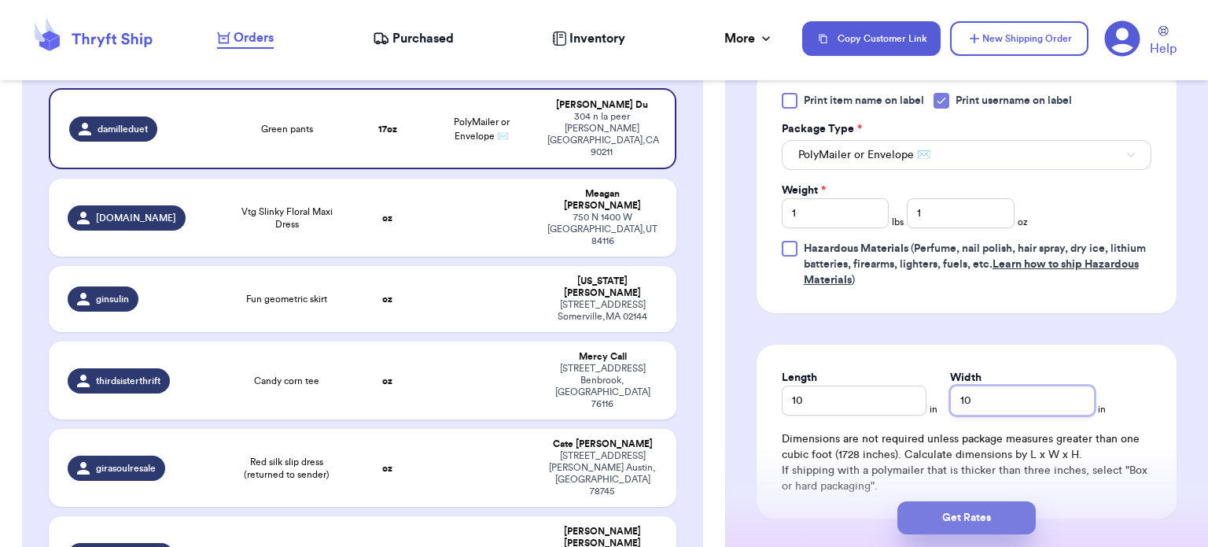
type input "10"
click at [970, 514] on button "Get Rates" at bounding box center [966, 517] width 138 height 33
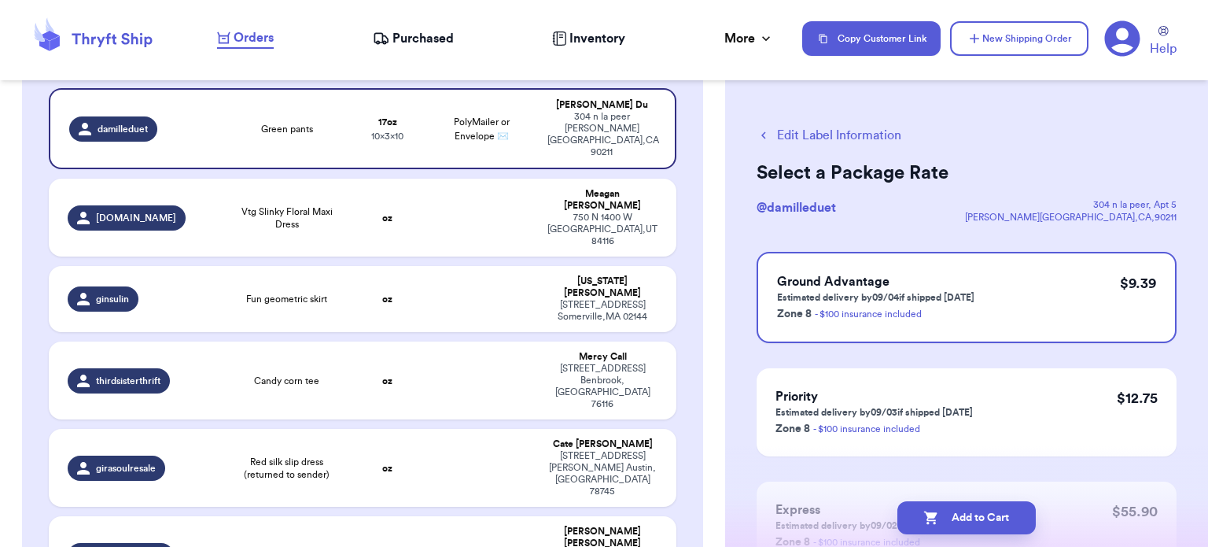
click at [970, 514] on button "Add to Cart" at bounding box center [966, 517] width 138 height 33
checkbox input "true"
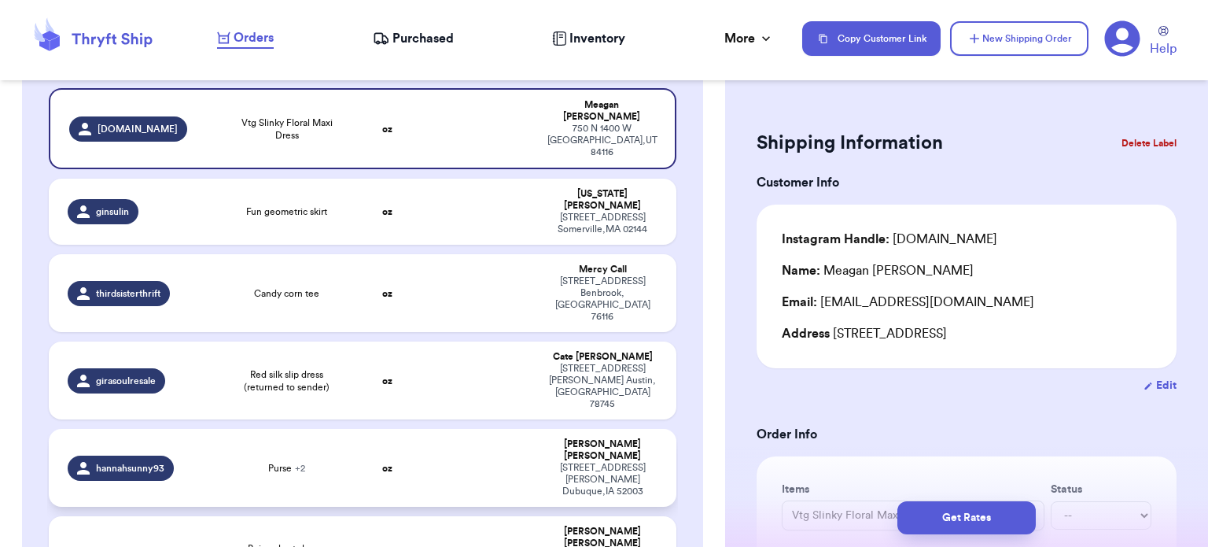
click at [481, 429] on td at bounding box center [481, 468] width 113 height 78
type input "Purse"
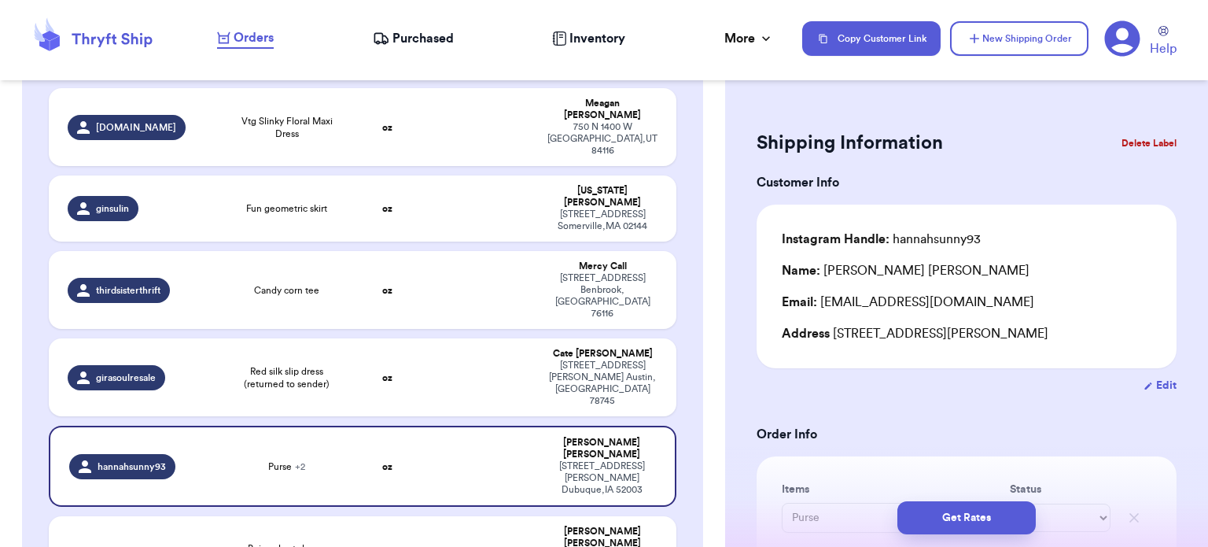
click at [1132, 138] on button "Delete Label" at bounding box center [1149, 143] width 68 height 35
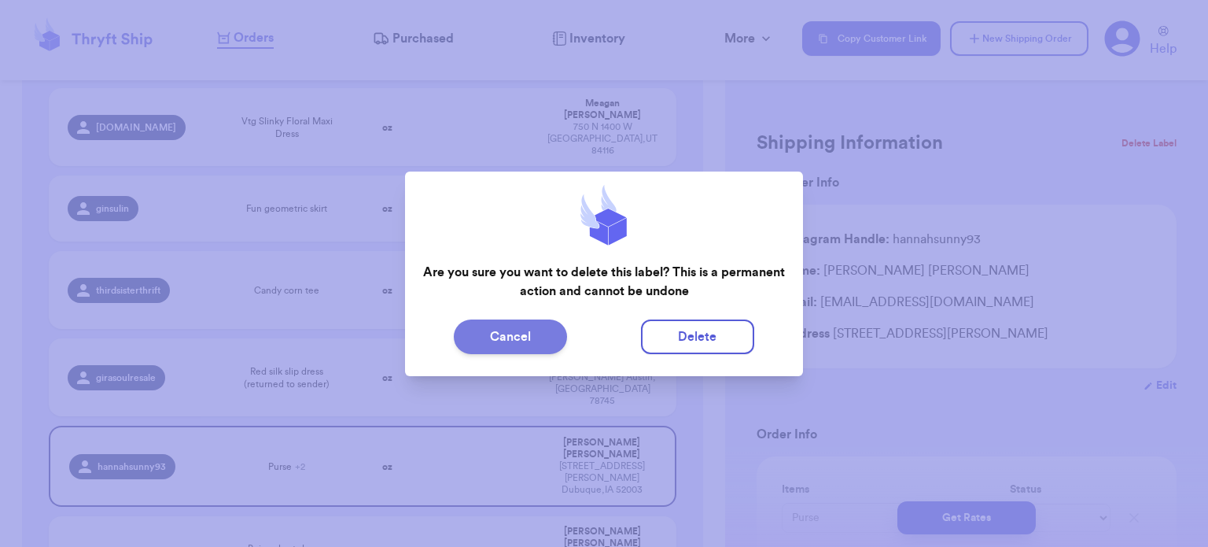
click at [481, 344] on button "Cancel" at bounding box center [510, 336] width 113 height 35
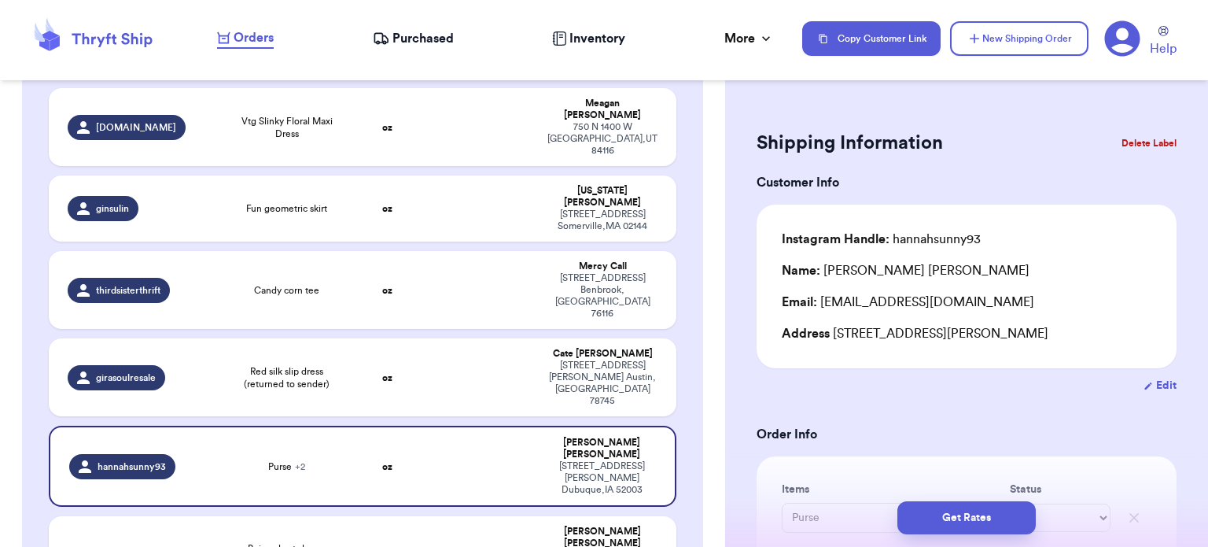
click at [1127, 131] on button "Delete Label" at bounding box center [1149, 143] width 68 height 35
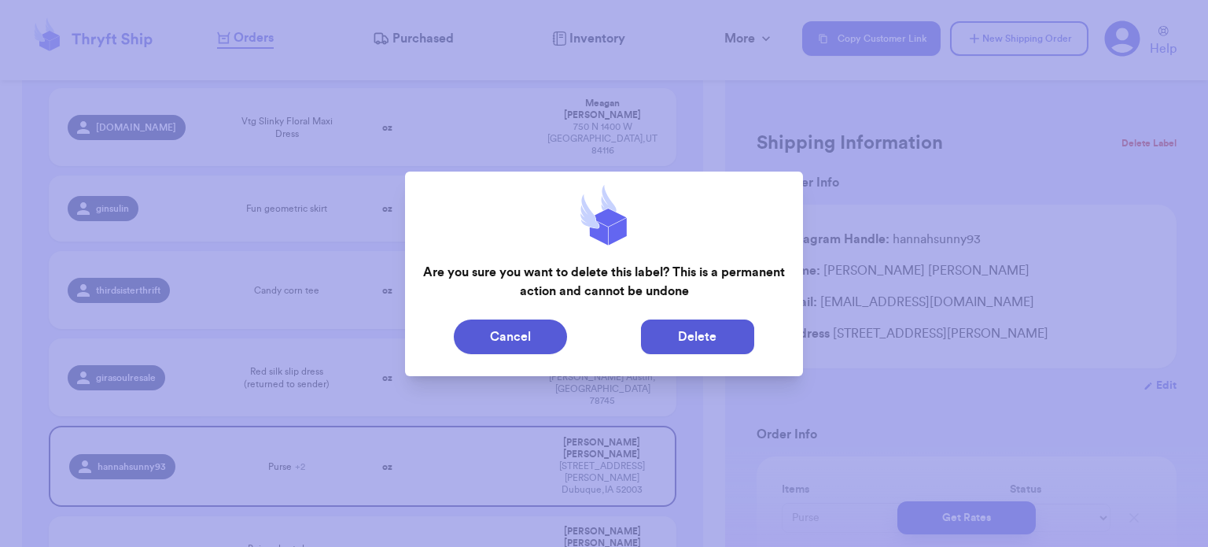
click at [718, 341] on button "Delete" at bounding box center [697, 336] width 113 height 35
type input "Vtg Slinky Floral Maxi Dress"
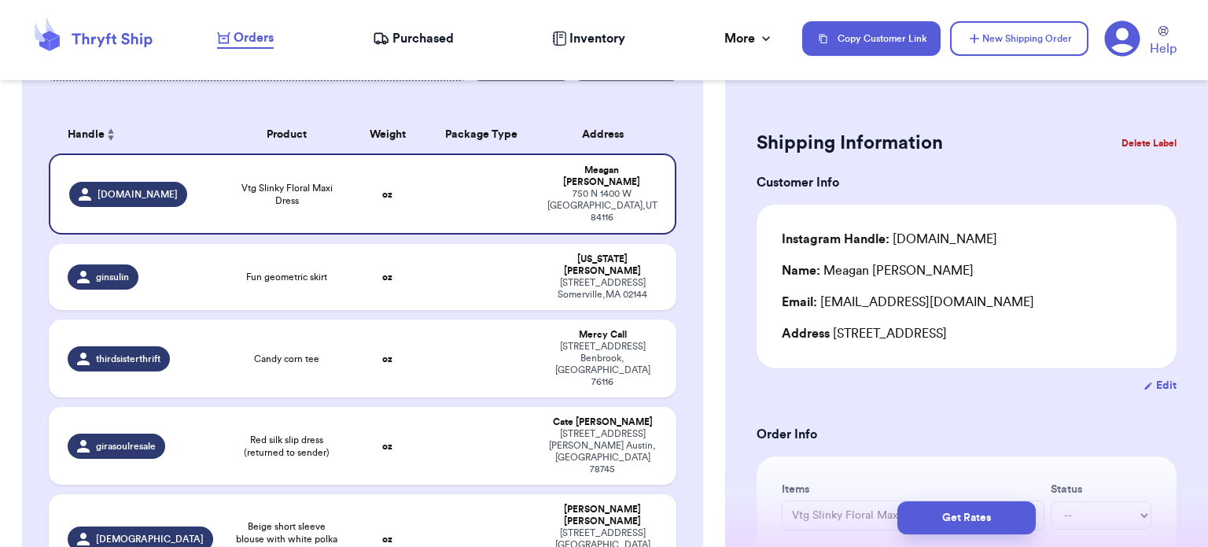
scroll to position [127, 0]
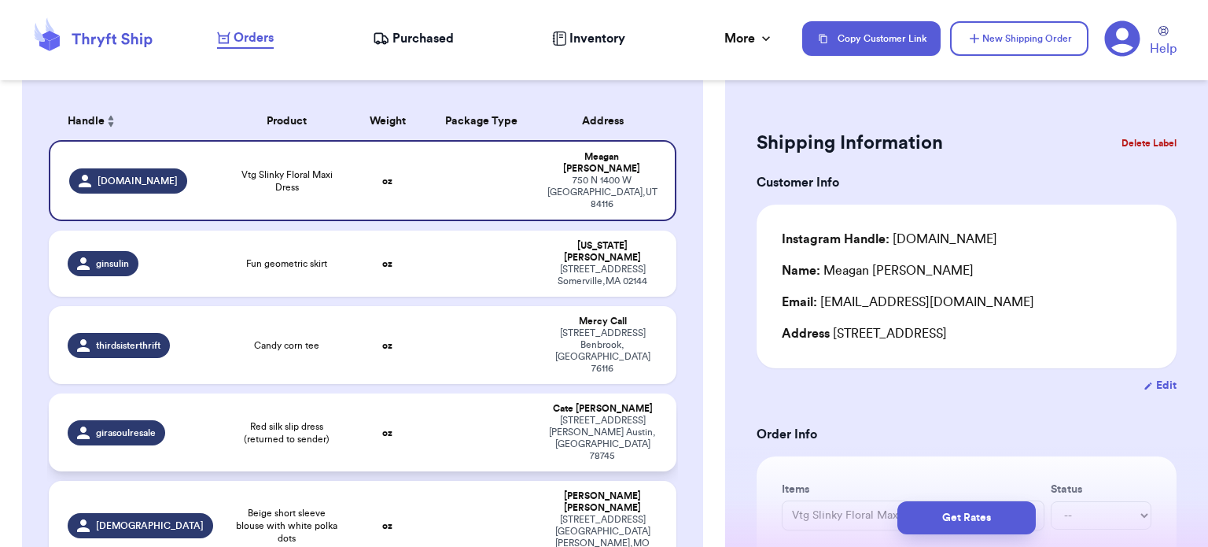
click at [466, 393] on td at bounding box center [481, 432] width 113 height 78
type input "Red silk slip dress (returned to sender)"
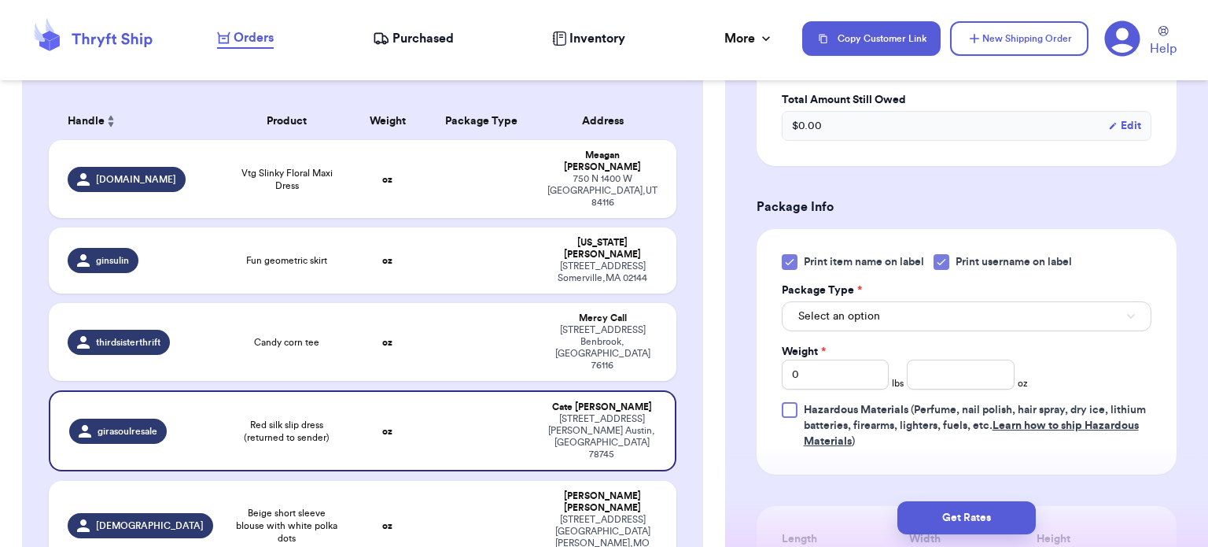
scroll to position [591, 0]
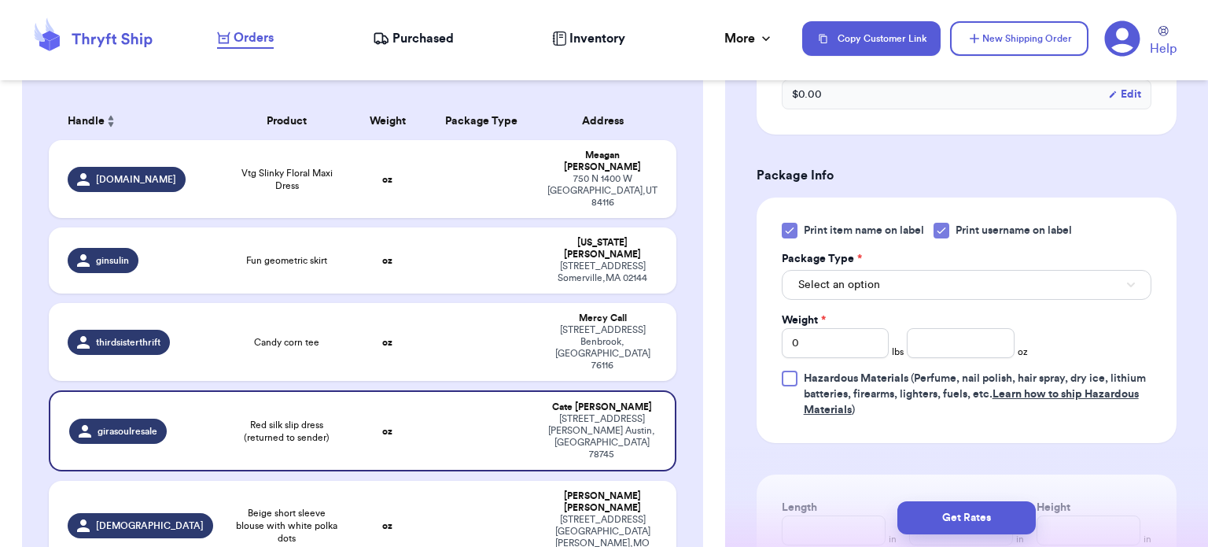
click at [793, 230] on icon at bounding box center [789, 230] width 13 height 13
click at [0, 0] on input "Print item name on label" at bounding box center [0, 0] width 0 height 0
click at [1054, 284] on button "Select an option" at bounding box center [967, 285] width 370 height 30
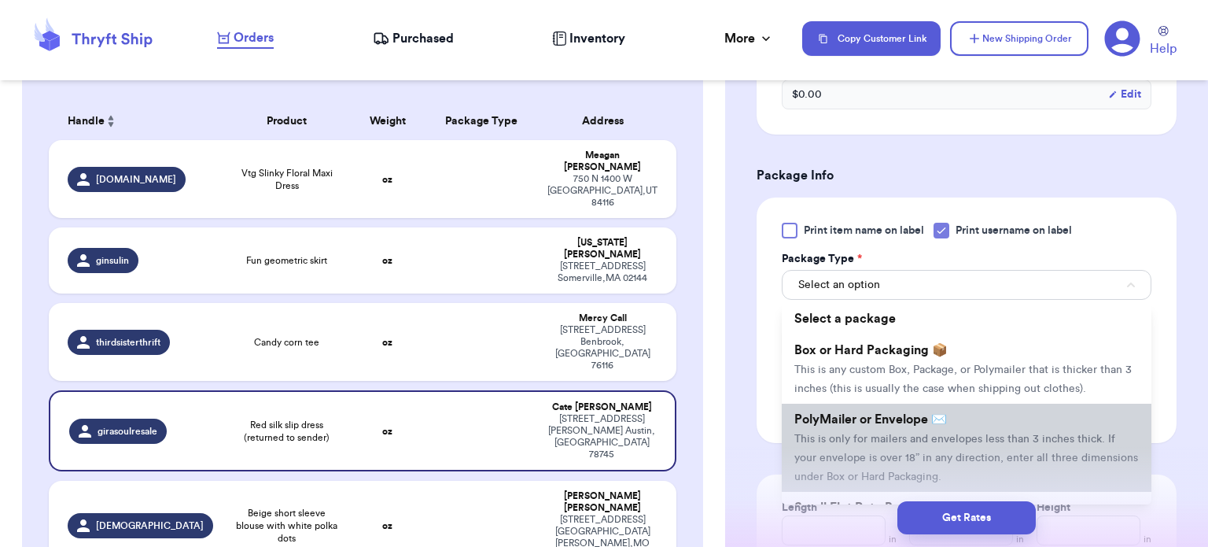
click at [1001, 448] on li "PolyMailer or Envelope ✉️ This is only for mailers and envelopes less than 3 in…" at bounding box center [967, 447] width 370 height 88
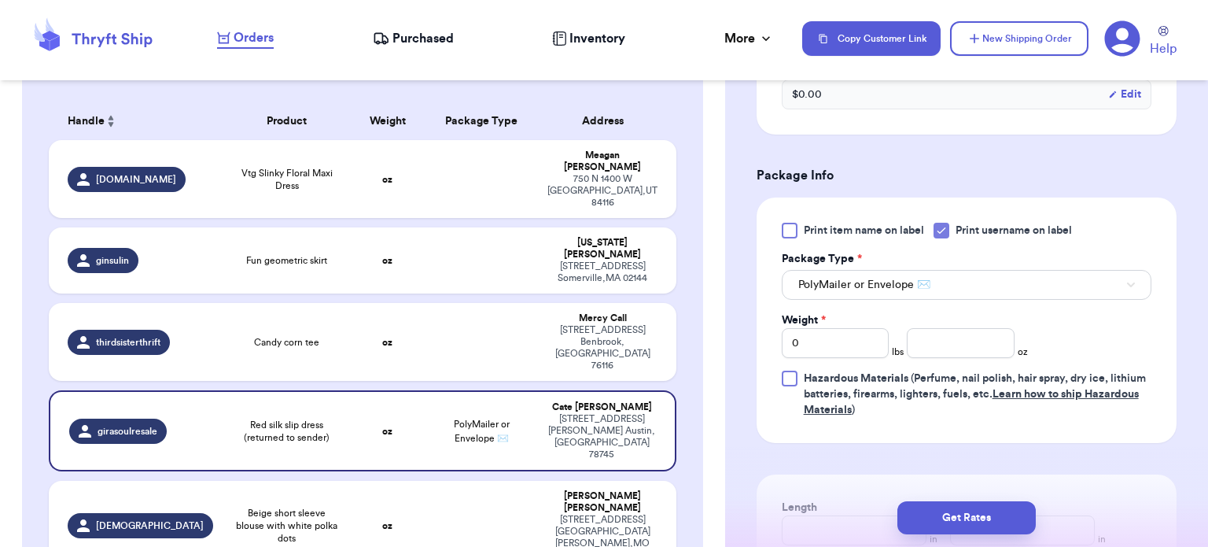
click at [1194, 332] on div "Shipping Information Delete Label Customer Info Instagram Handle: girasoulresal…" at bounding box center [966, 172] width 483 height 1337
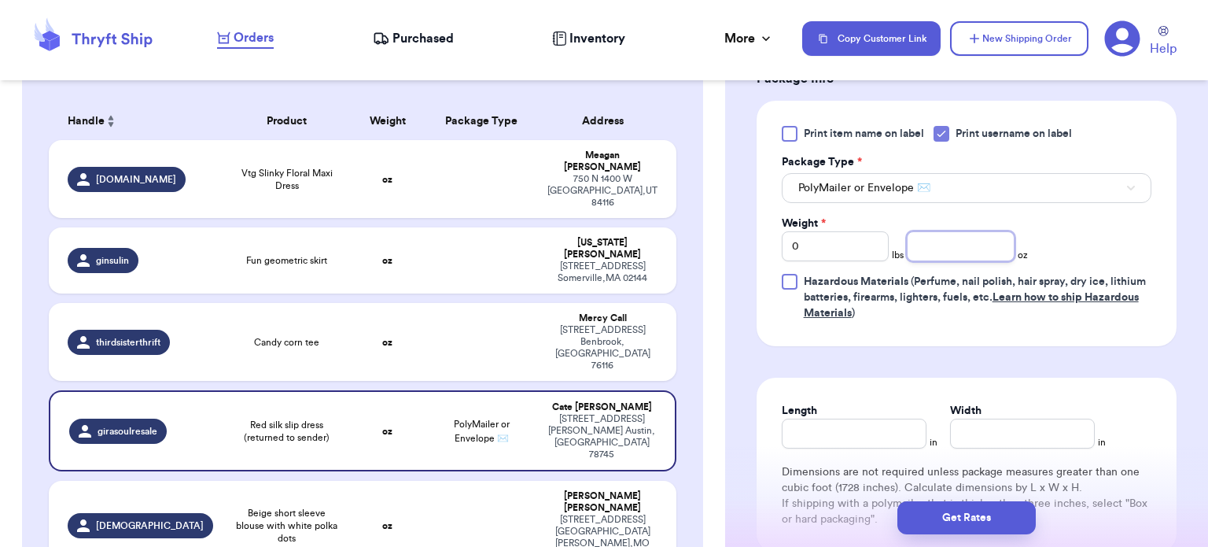
click at [947, 242] on input "number" at bounding box center [961, 246] width 108 height 30
type input "2"
click at [815, 430] on input "Length" at bounding box center [854, 433] width 145 height 30
type input "6"
click at [1013, 433] on input "Width *" at bounding box center [1022, 433] width 145 height 30
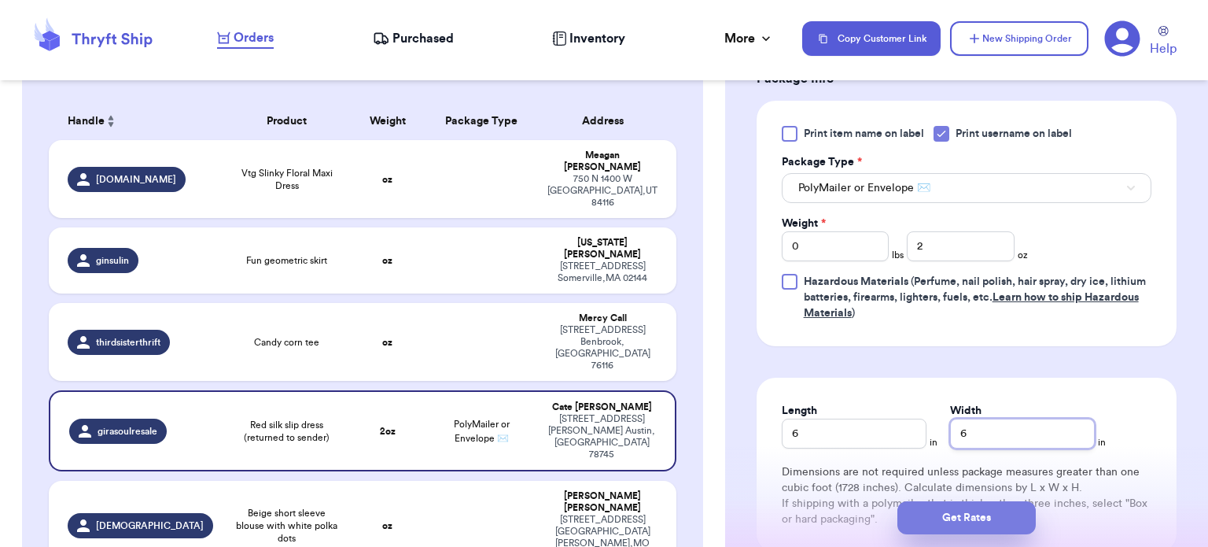
type input "6"
click at [997, 515] on button "Get Rates" at bounding box center [966, 517] width 138 height 33
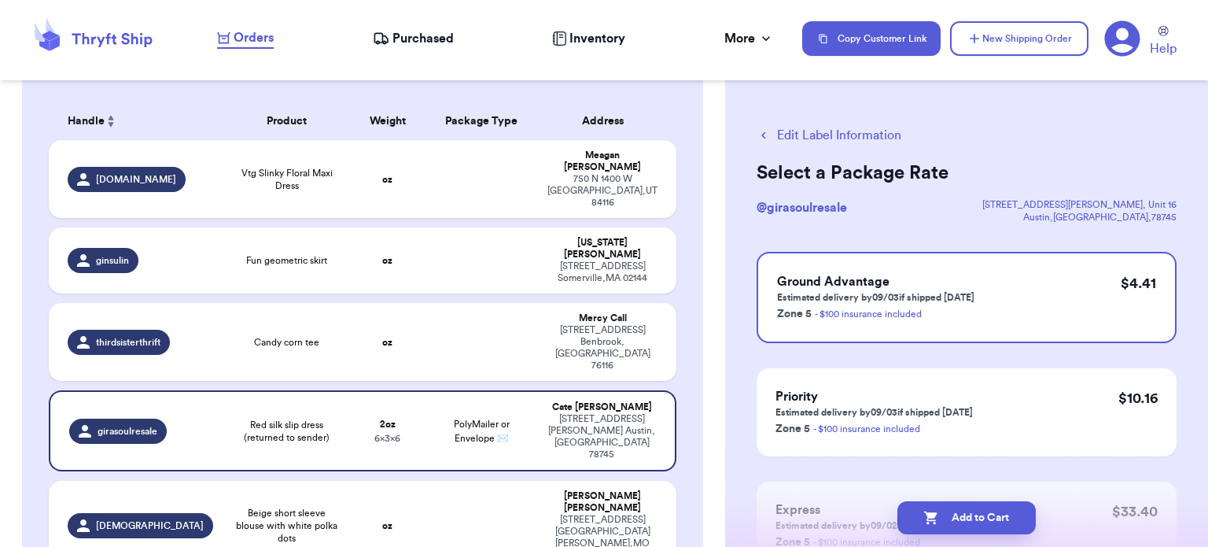
click at [997, 515] on button "Add to Cart" at bounding box center [966, 517] width 138 height 33
checkbox input "true"
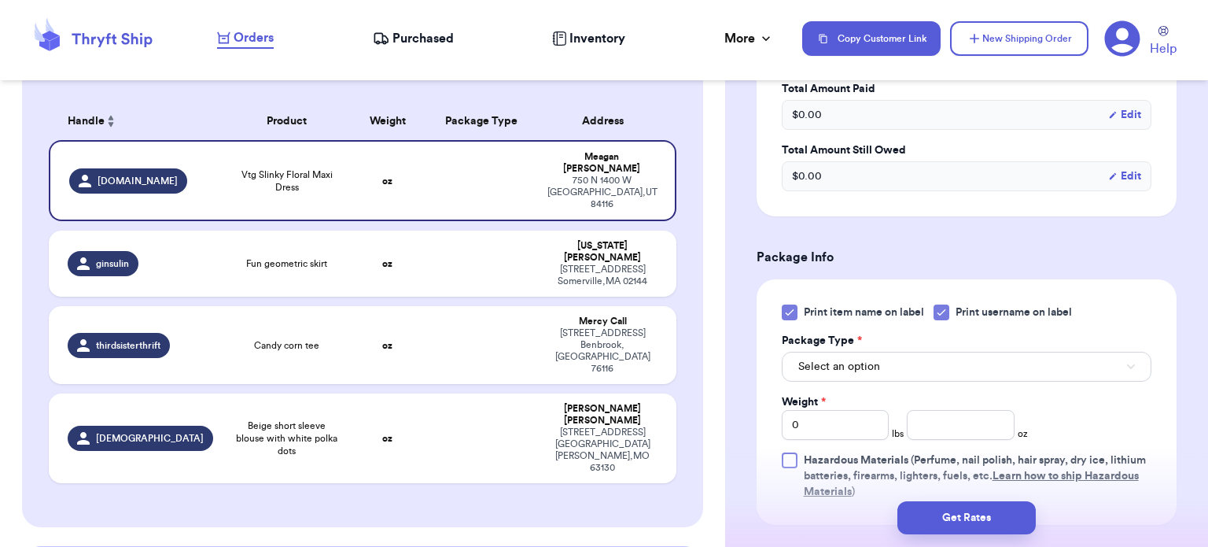
scroll to position [535, 0]
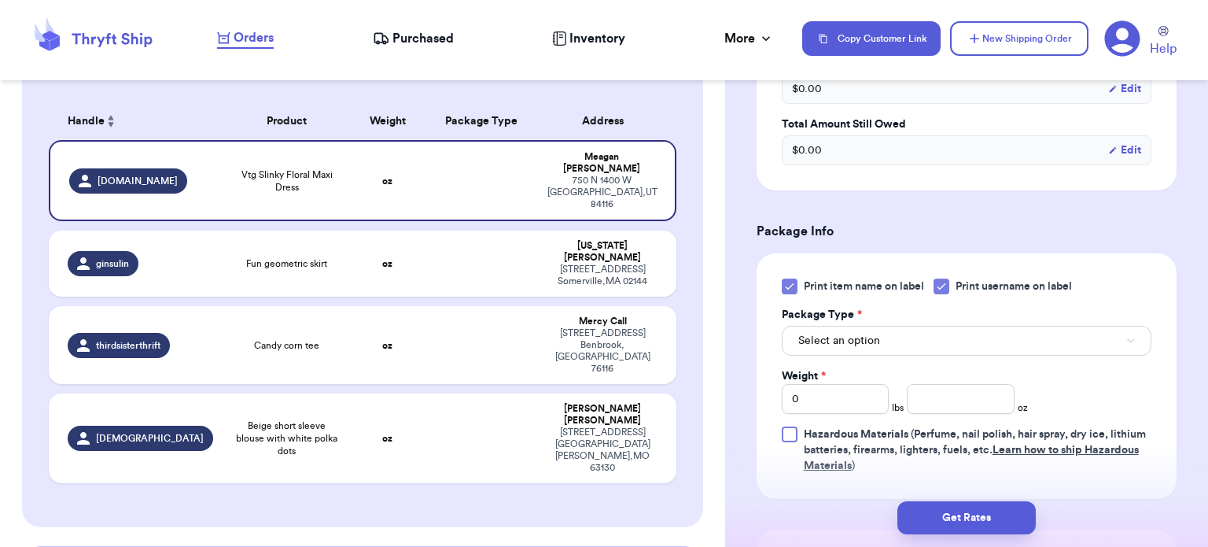
click at [792, 292] on div at bounding box center [790, 286] width 16 height 16
click at [0, 0] on input "Print item name on label" at bounding box center [0, 0] width 0 height 0
click at [900, 336] on button "Select an option" at bounding box center [967, 341] width 370 height 30
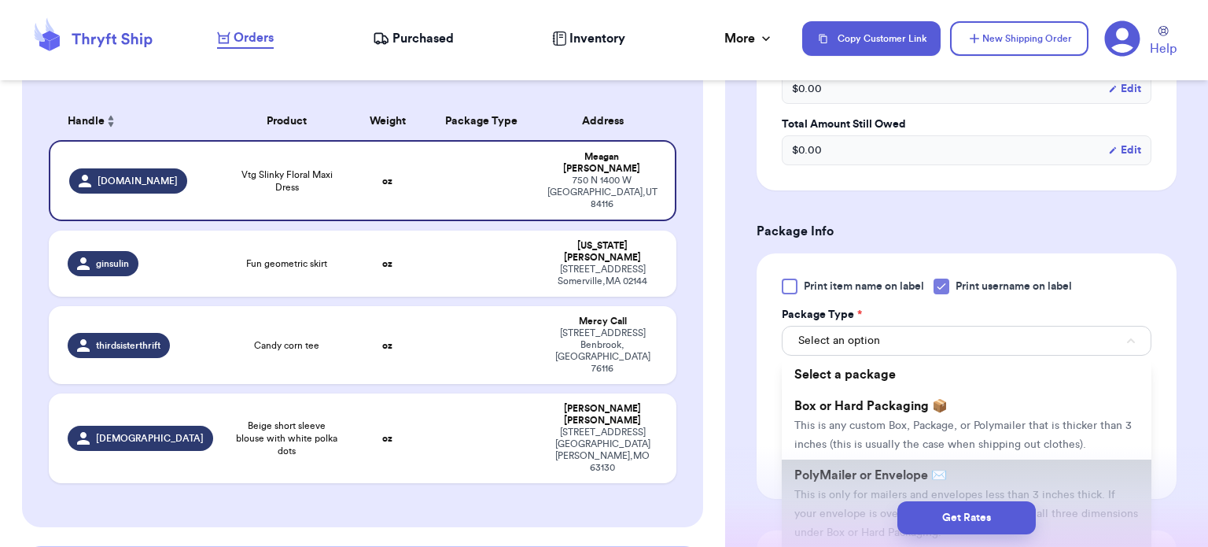
click at [884, 469] on span "PolyMailer or Envelope ✉️" at bounding box center [870, 475] width 153 height 13
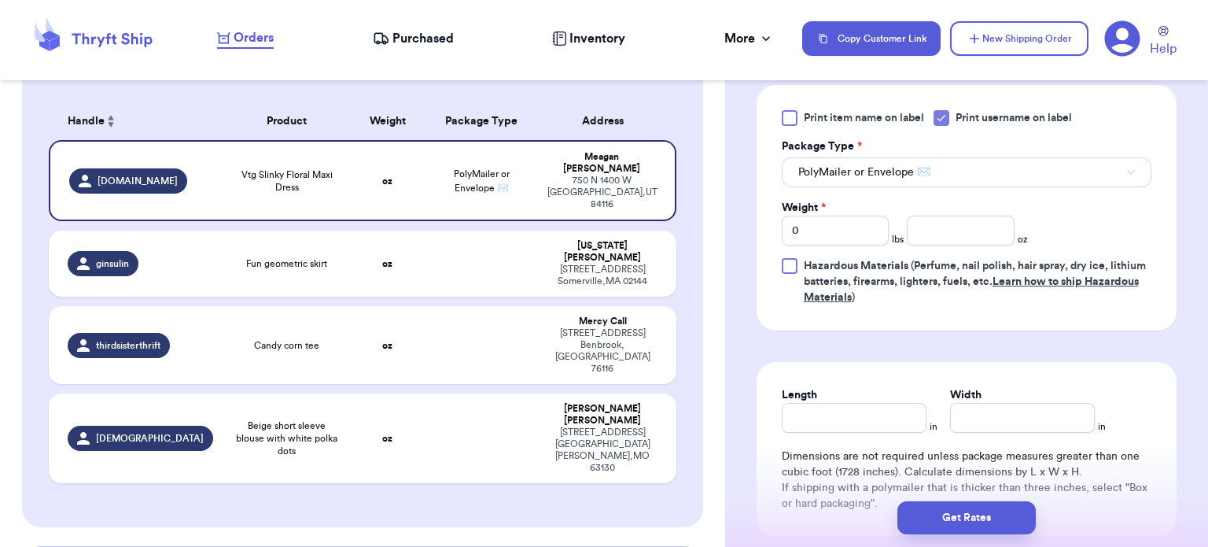
scroll to position [757, 0]
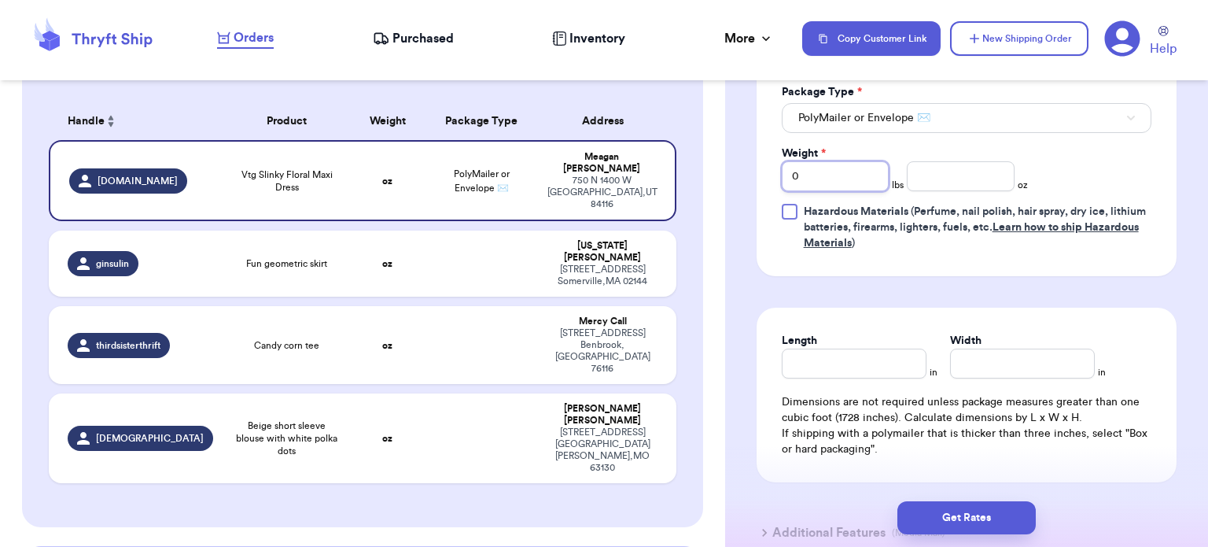
click at [859, 182] on input "0" at bounding box center [836, 176] width 108 height 30
type input "1"
click at [961, 174] on input "number" at bounding box center [961, 176] width 108 height 30
type input "3"
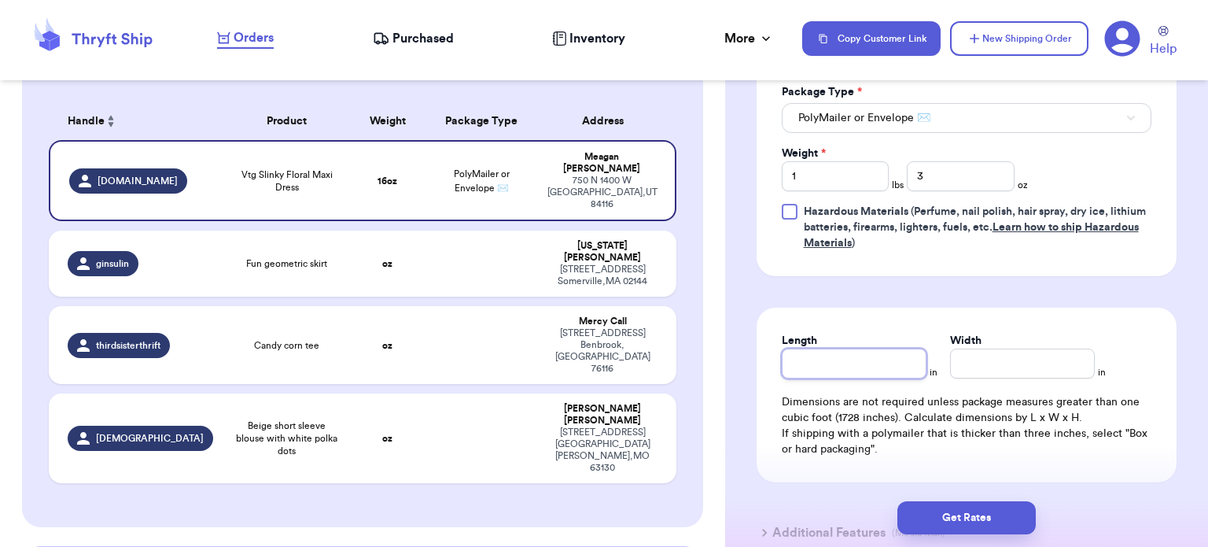
click at [843, 355] on input "Length" at bounding box center [854, 363] width 145 height 30
type input "10"
click at [1019, 357] on input "Width *" at bounding box center [1022, 363] width 145 height 30
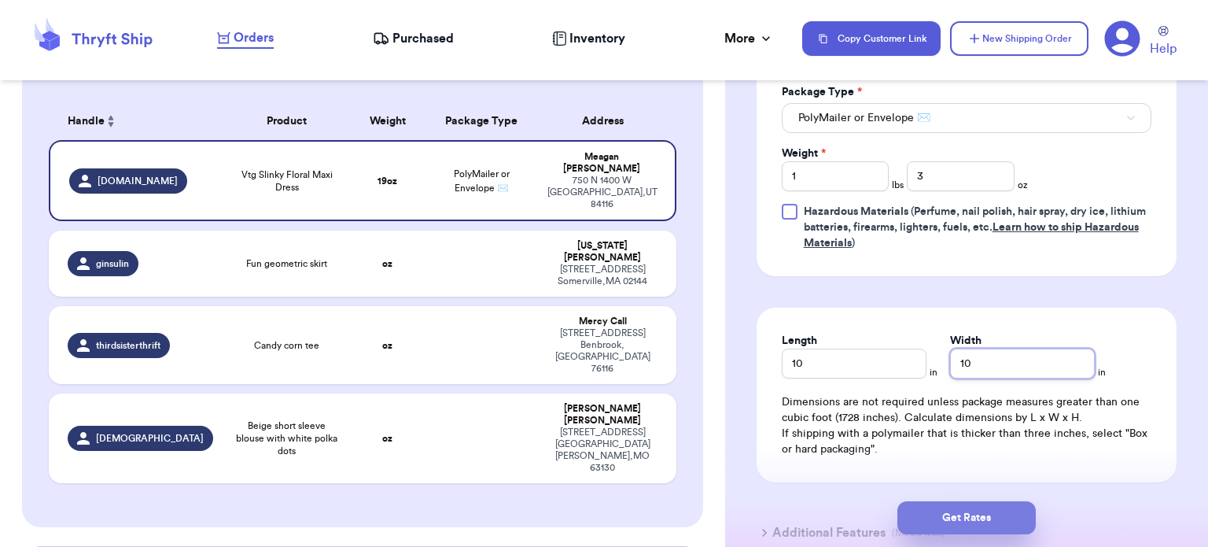
type input "10"
click at [963, 514] on button "Get Rates" at bounding box center [966, 517] width 138 height 33
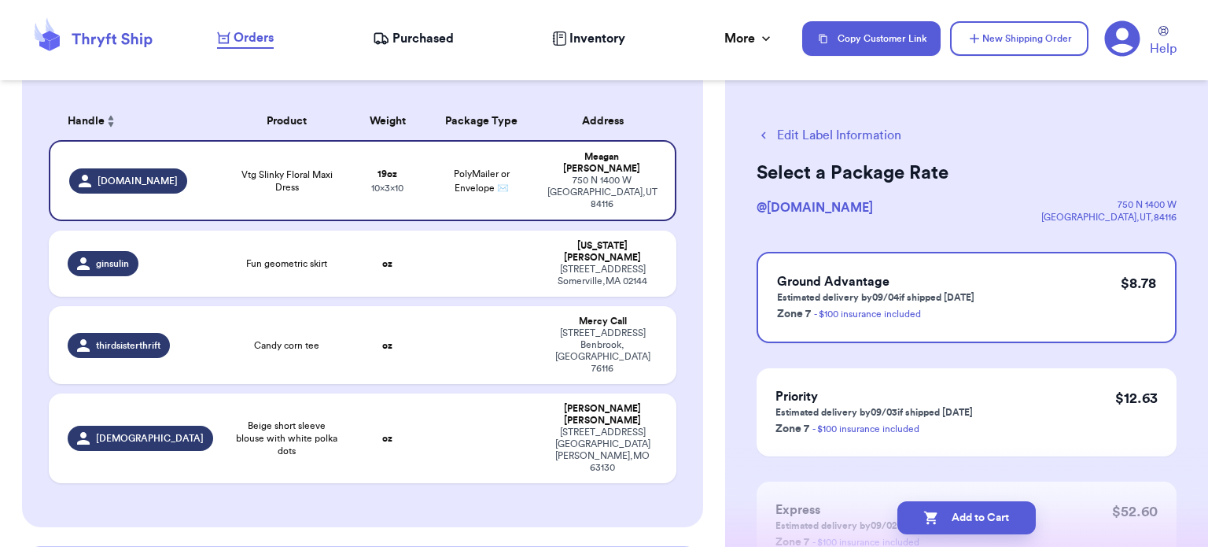
click at [963, 514] on button "Add to Cart" at bounding box center [966, 517] width 138 height 33
checkbox input "true"
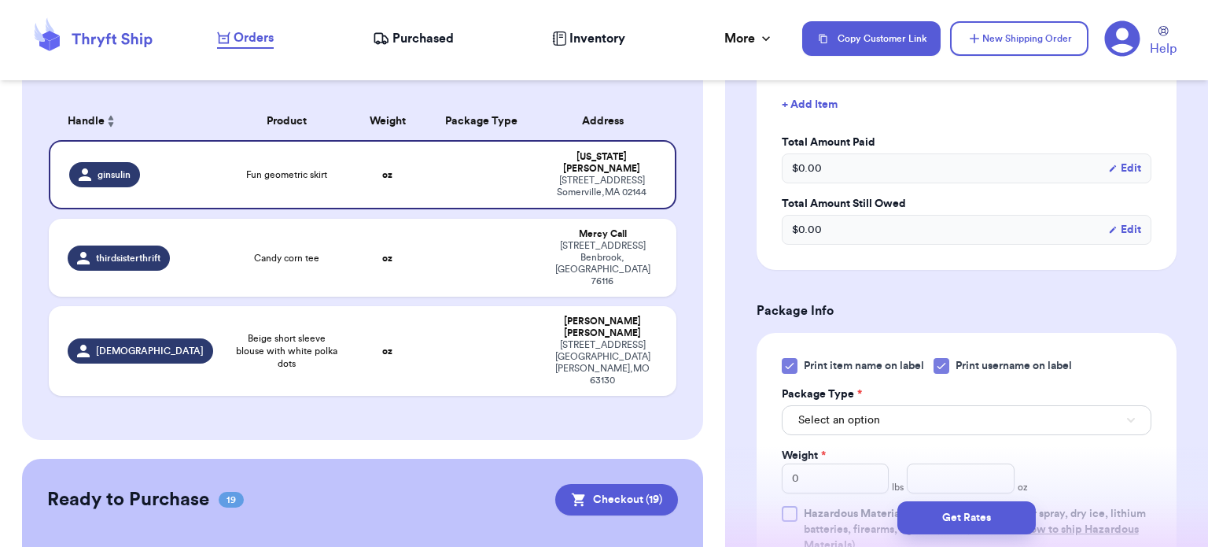
scroll to position [533, 0]
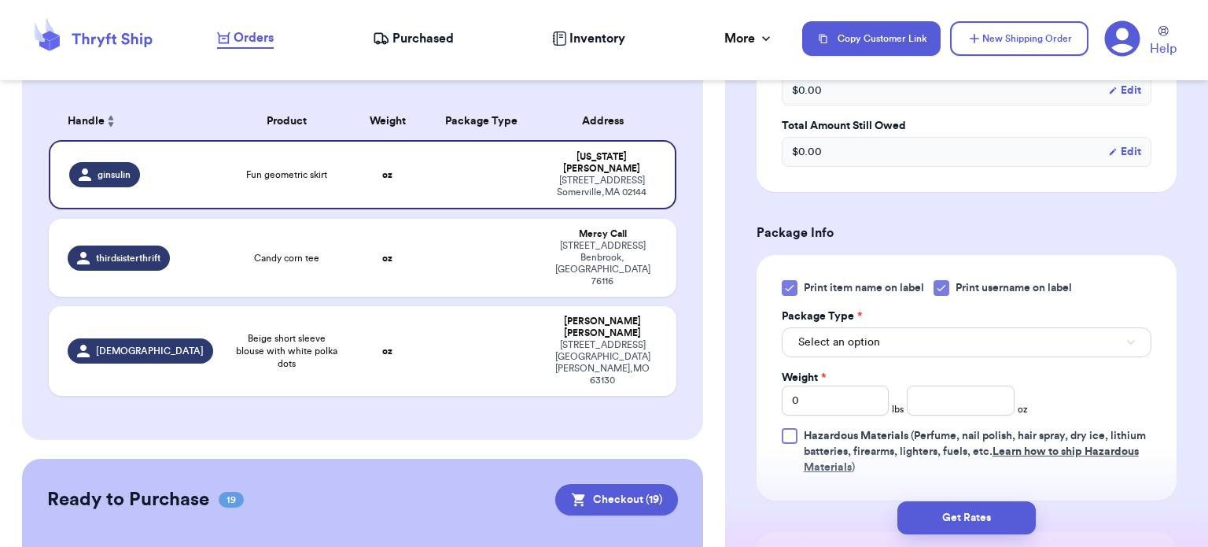
click at [793, 289] on icon at bounding box center [789, 288] width 13 height 13
click at [0, 0] on input "Print item name on label" at bounding box center [0, 0] width 0 height 0
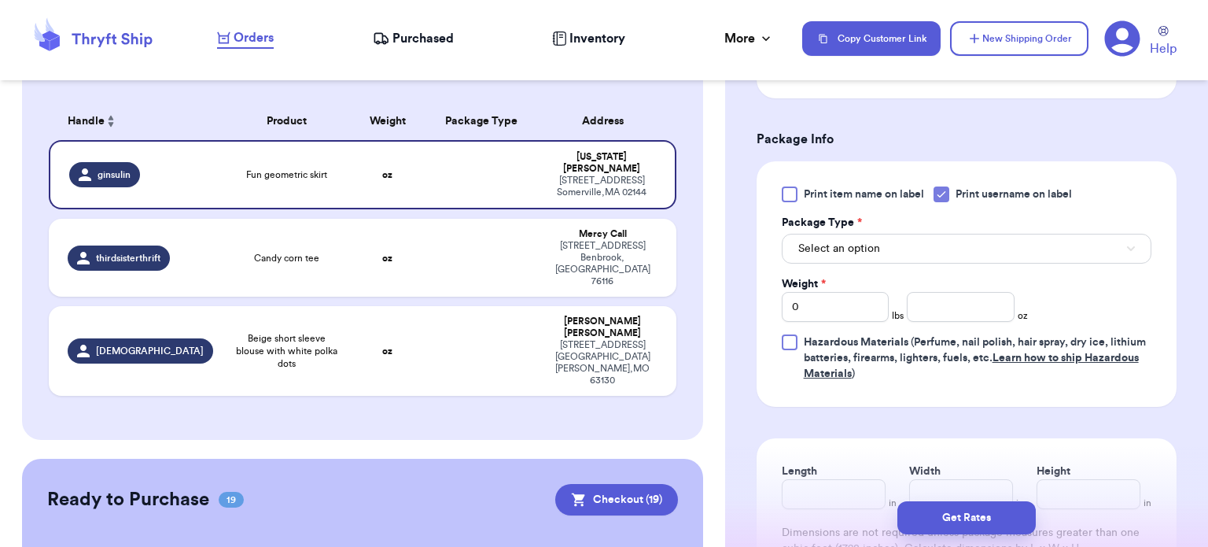
scroll to position [660, 0]
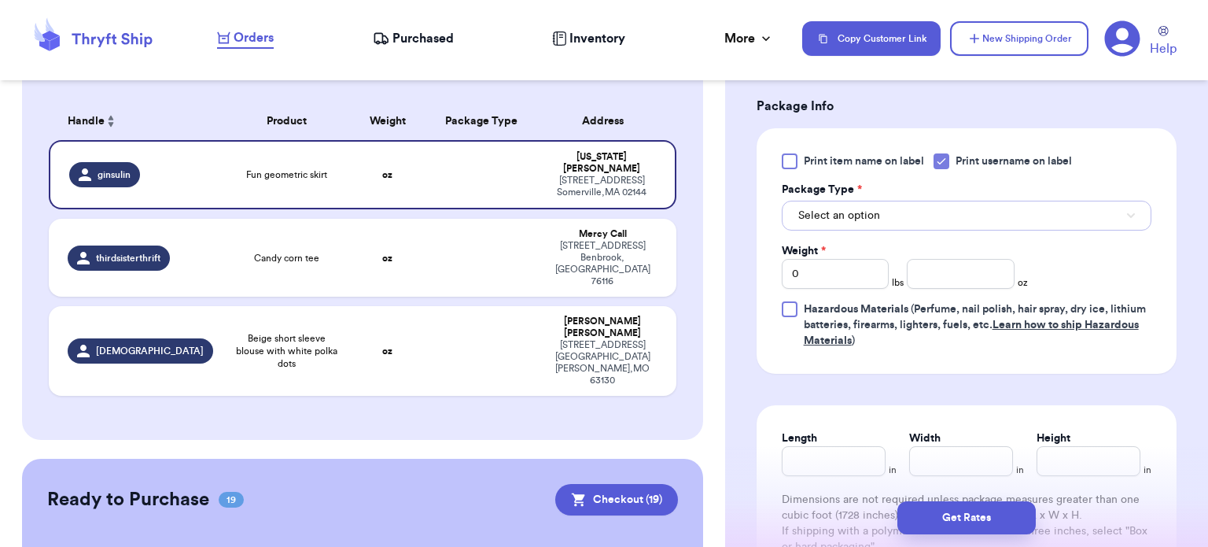
click at [1044, 219] on button "Select an option" at bounding box center [967, 216] width 370 height 30
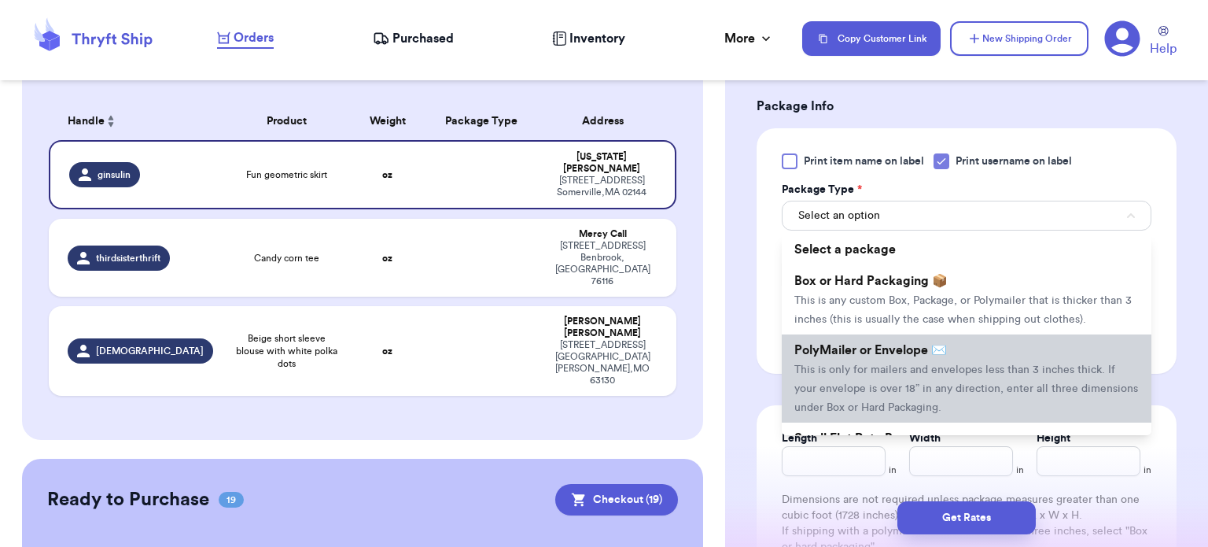
click at [988, 364] on span "This is only for mailers and envelopes less than 3 inches thick. If your envelo…" at bounding box center [966, 388] width 344 height 49
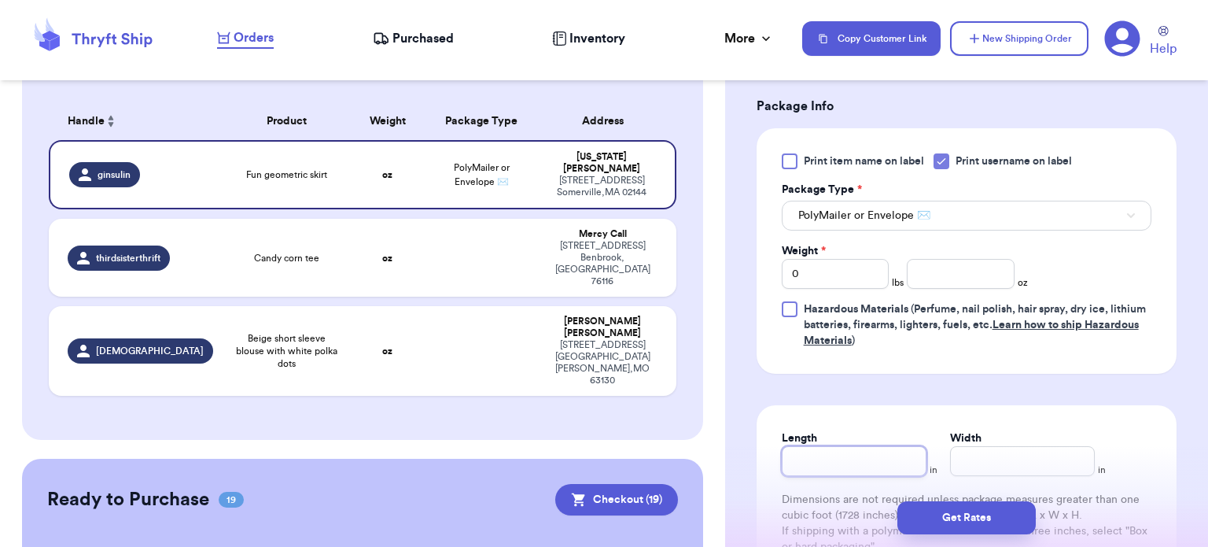
click at [834, 465] on input "Length" at bounding box center [854, 461] width 145 height 30
type input "1"
type input "10"
click at [1014, 463] on input "Width *" at bounding box center [1022, 461] width 145 height 30
type input "1"
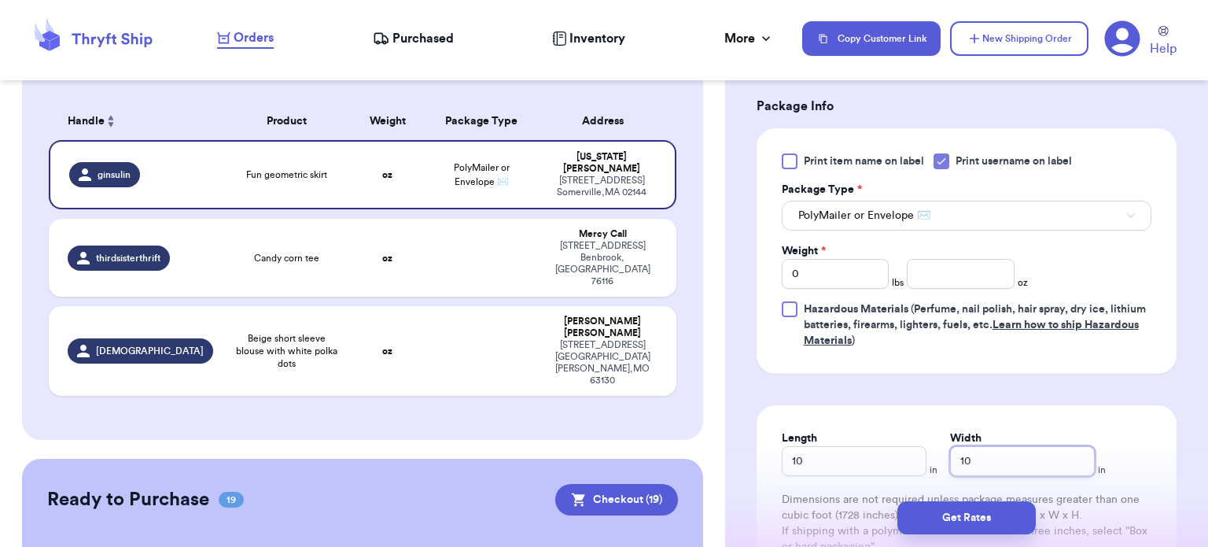
type input "10"
click at [994, 273] on input "number" at bounding box center [961, 274] width 108 height 30
type input "3"
click at [985, 526] on button "Get Rates" at bounding box center [966, 517] width 138 height 33
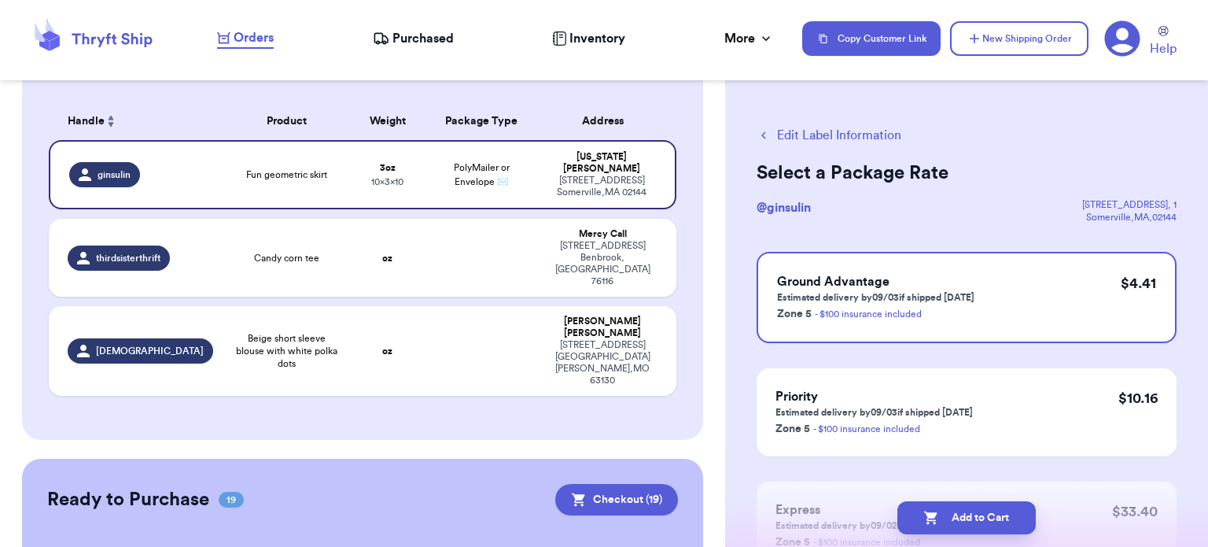
click at [985, 526] on button "Add to Cart" at bounding box center [966, 517] width 138 height 33
checkbox input "true"
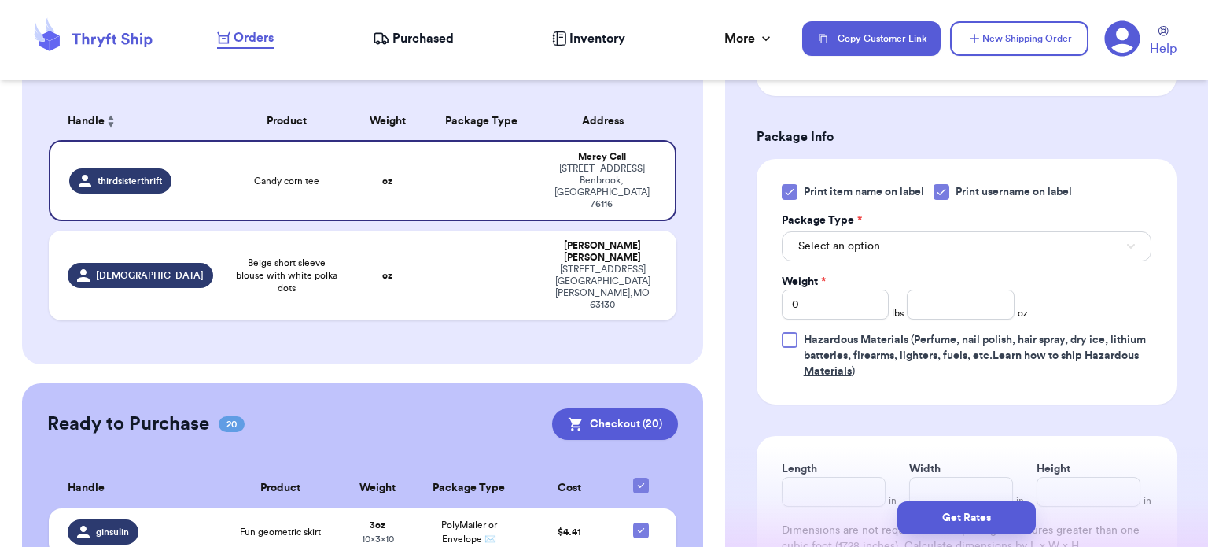
scroll to position [645, 0]
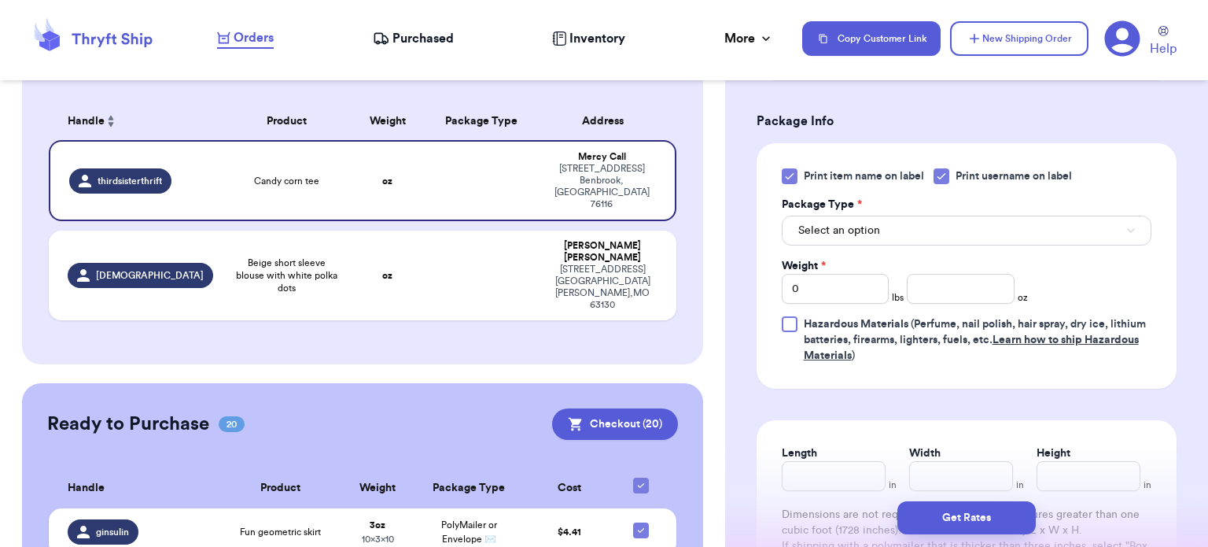
click at [787, 170] on icon at bounding box center [789, 176] width 13 height 13
click at [0, 0] on input "Print item name on label" at bounding box center [0, 0] width 0 height 0
click at [881, 233] on button "Select an option" at bounding box center [967, 230] width 370 height 30
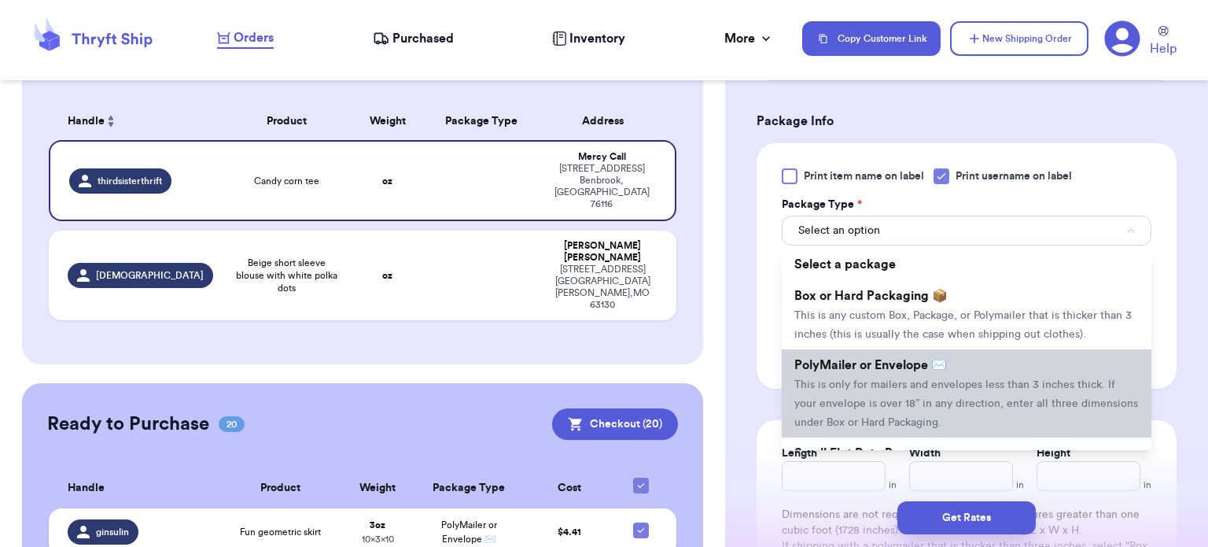
click at [888, 374] on li "PolyMailer or Envelope ✉️ This is only for mailers and envelopes less than 3 in…" at bounding box center [967, 393] width 370 height 88
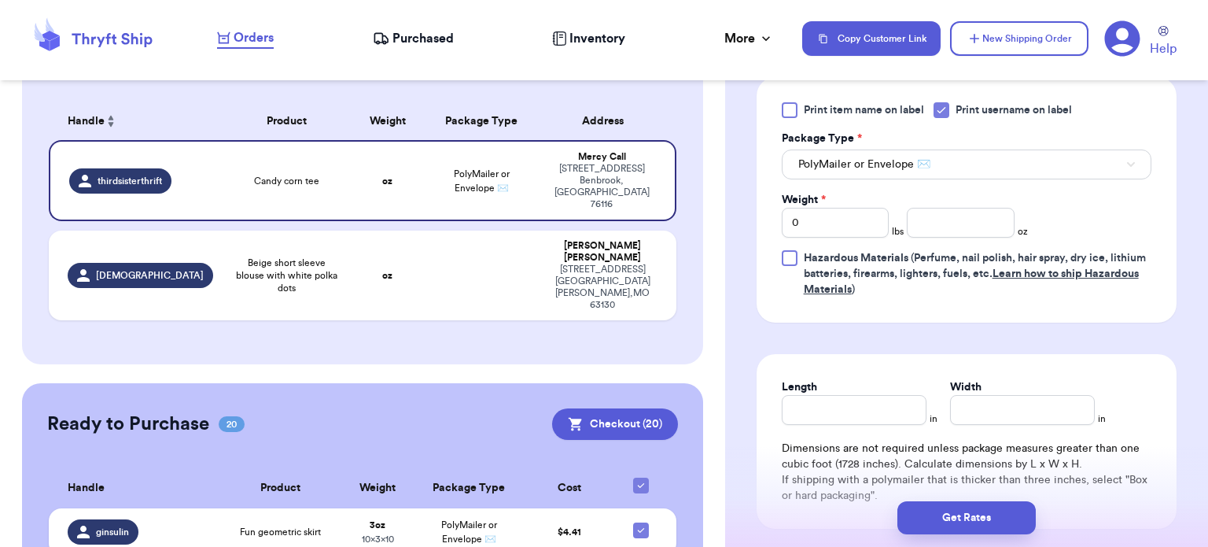
scroll to position [717, 0]
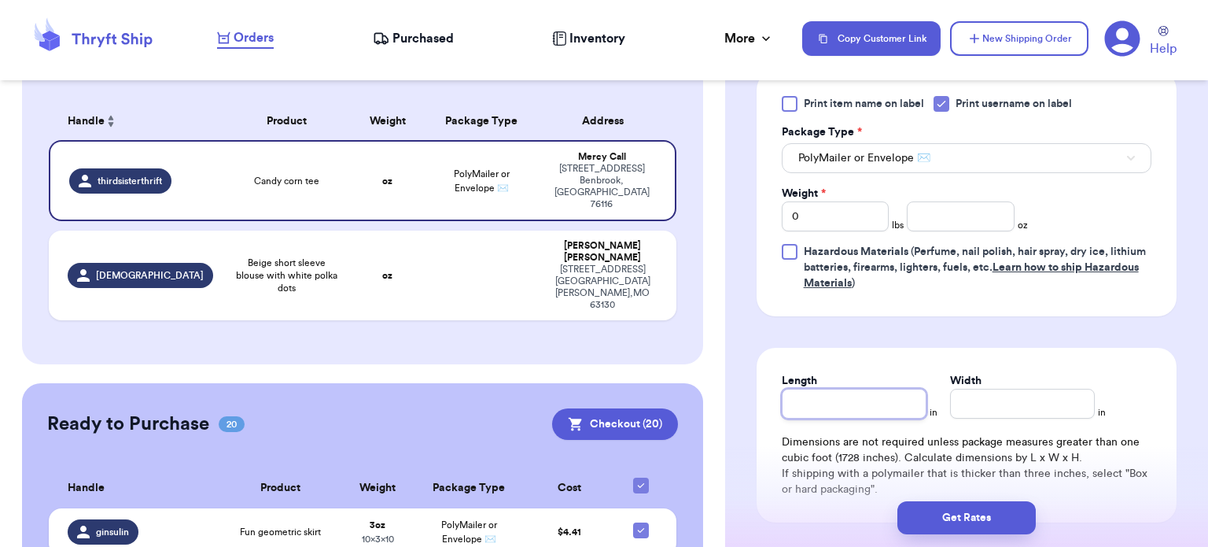
click at [874, 405] on input "Length" at bounding box center [854, 403] width 145 height 30
type input "1"
type input "10"
click at [1054, 389] on input "Width *" at bounding box center [1022, 403] width 145 height 30
type input "1"
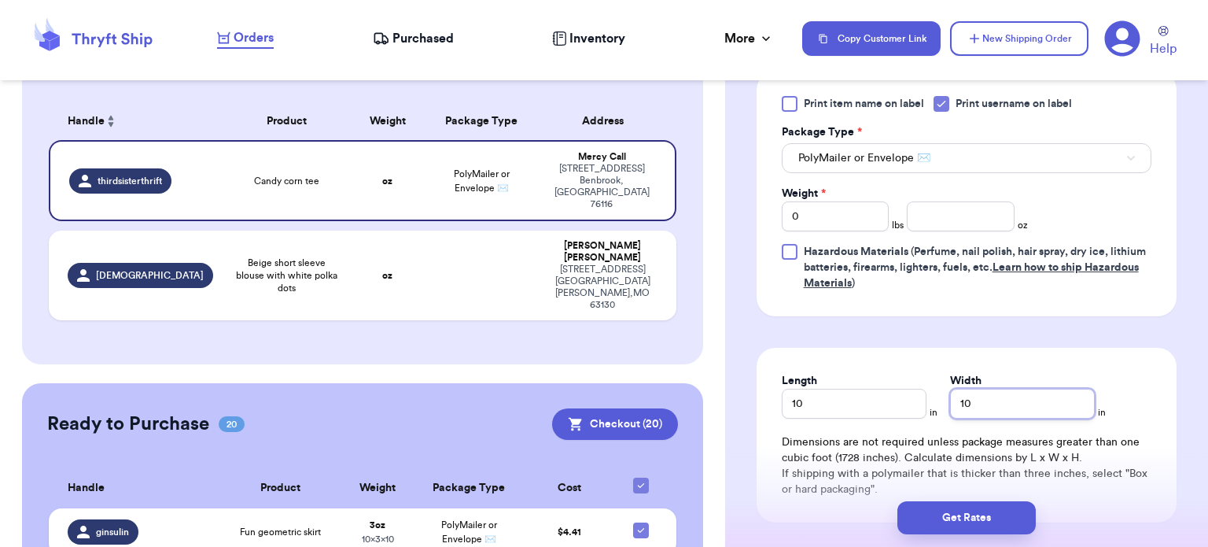
type input "10"
click at [984, 218] on input "number" at bounding box center [961, 216] width 108 height 30
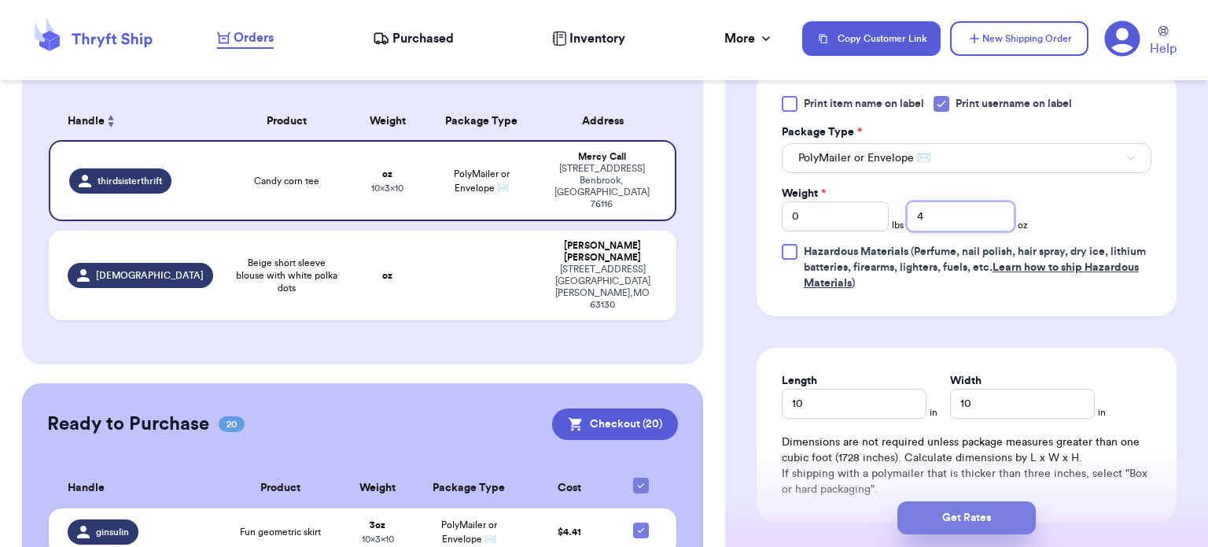
type input "4"
click at [970, 521] on button "Get Rates" at bounding box center [966, 517] width 138 height 33
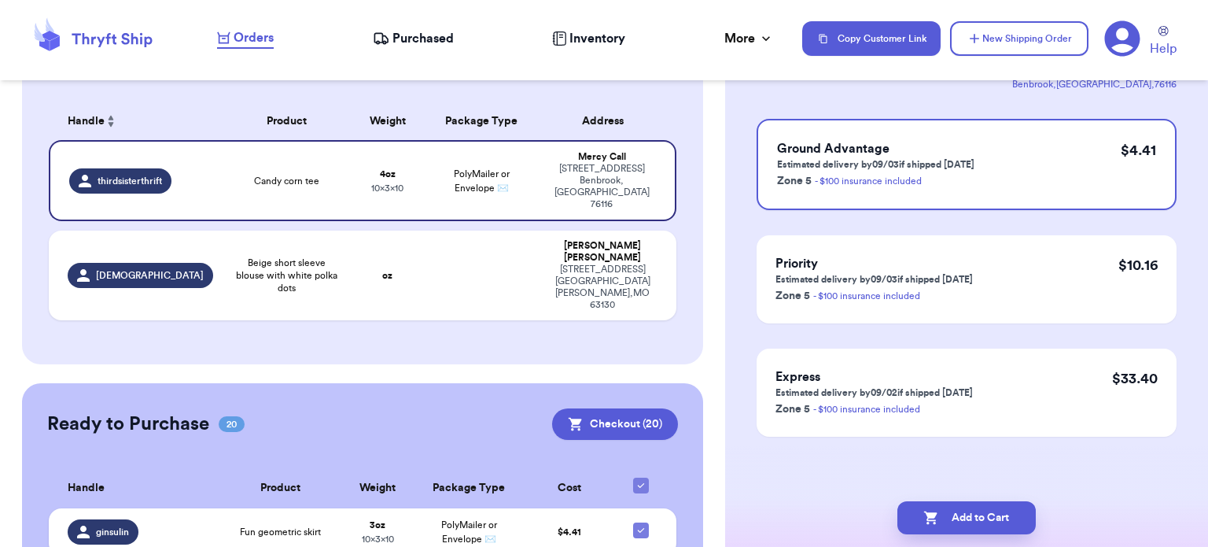
scroll to position [0, 0]
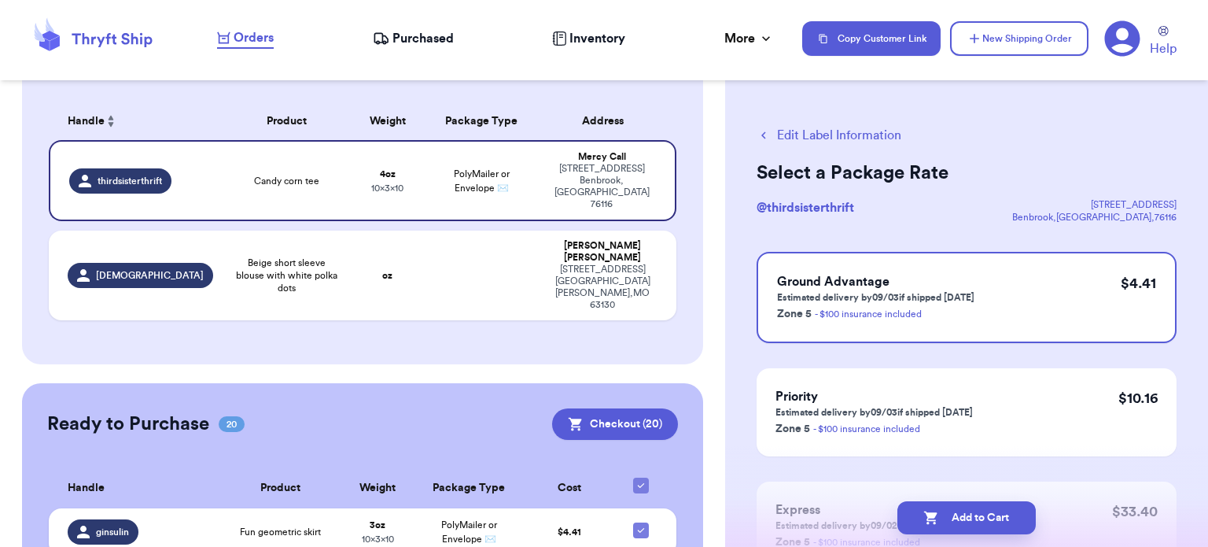
click at [970, 521] on button "Add to Cart" at bounding box center [966, 517] width 138 height 33
checkbox input "true"
